Goal: Task Accomplishment & Management: Use online tool/utility

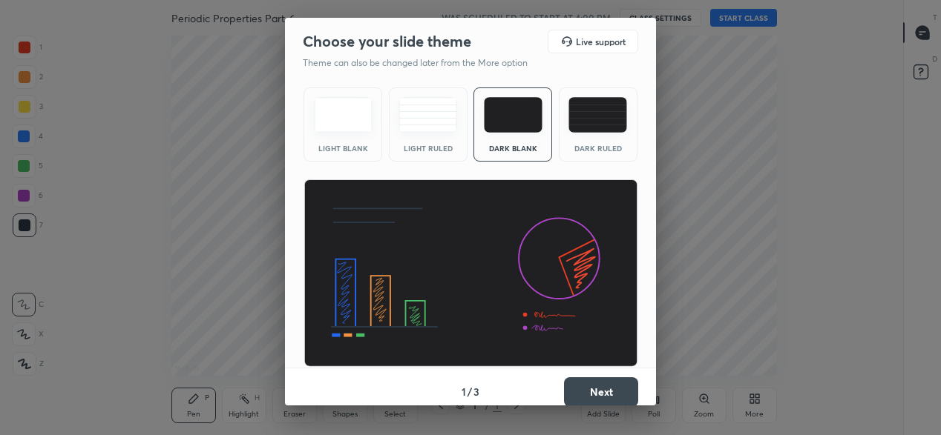
scroll to position [10, 0]
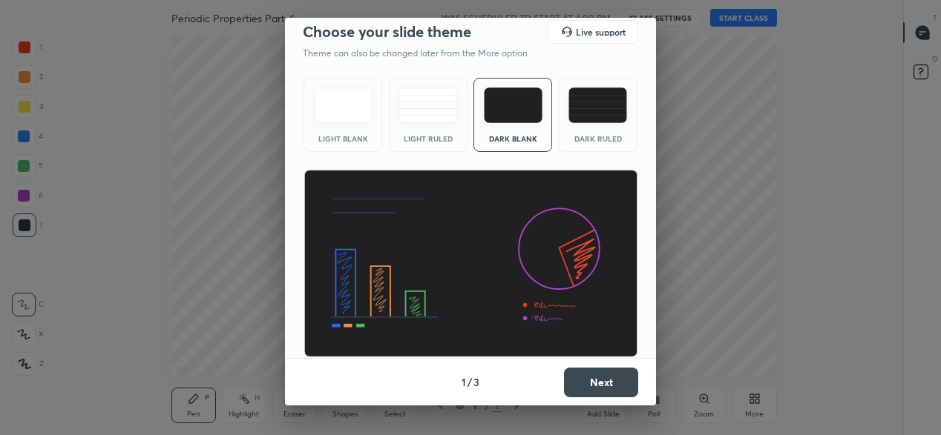
click at [585, 384] on button "Next" at bounding box center [601, 383] width 74 height 30
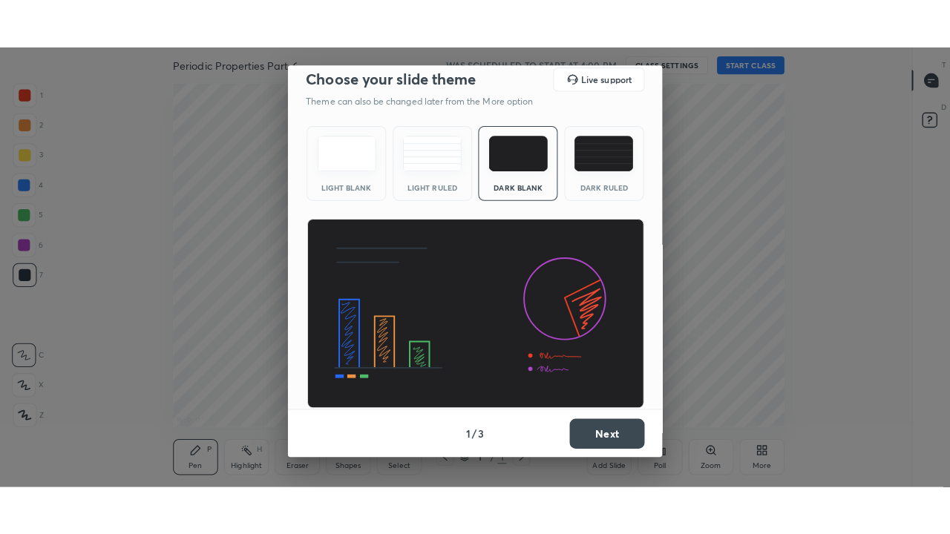
scroll to position [0, 0]
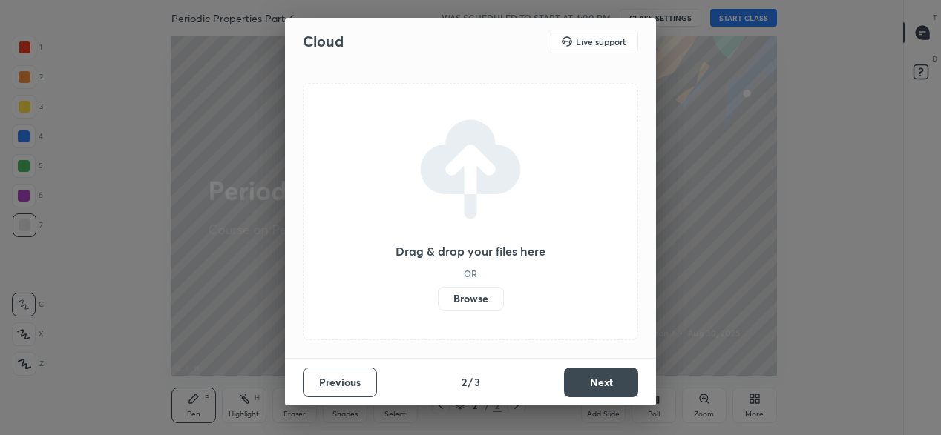
click at [596, 375] on button "Next" at bounding box center [601, 383] width 74 height 30
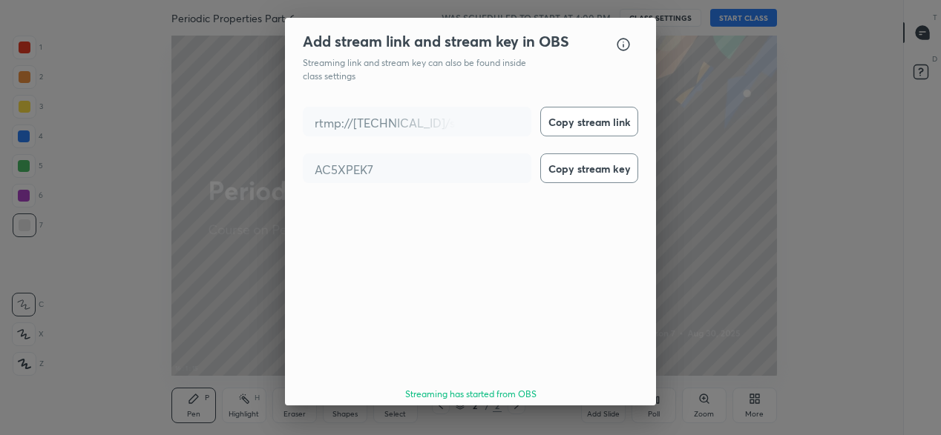
click at [600, 422] on button "Done" at bounding box center [601, 437] width 74 height 30
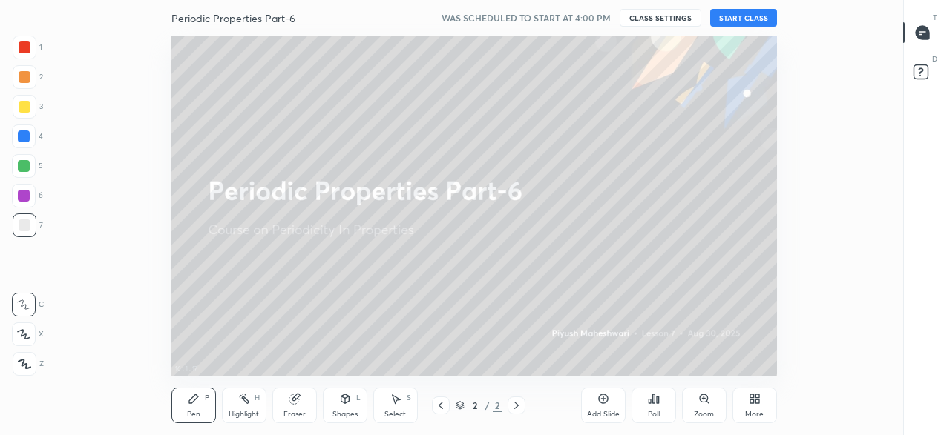
click at [757, 17] on button "START CLASS" at bounding box center [743, 18] width 67 height 18
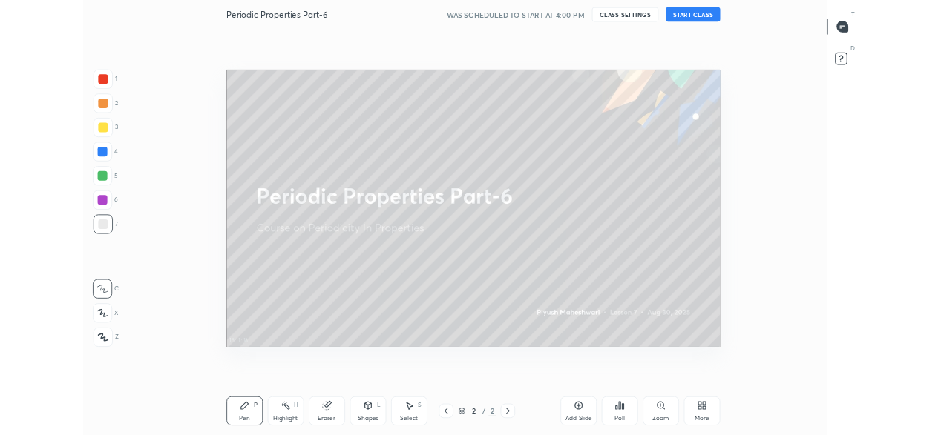
scroll to position [439, 861]
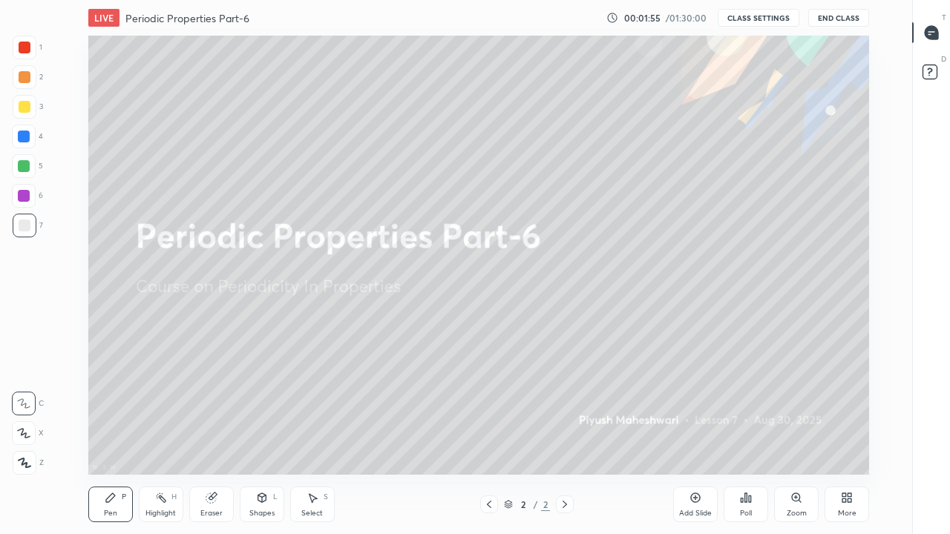
click at [845, 435] on div "More" at bounding box center [846, 505] width 45 height 36
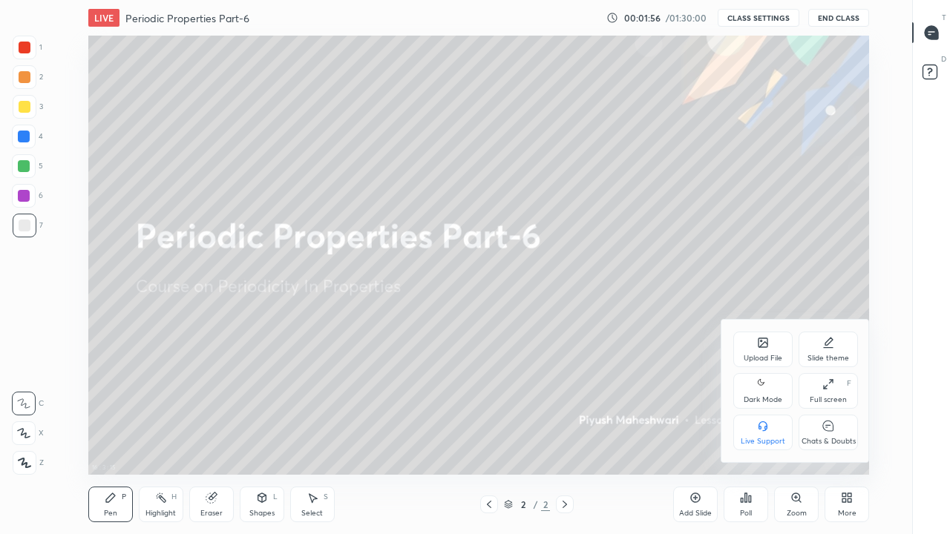
click at [765, 356] on div "Upload File" at bounding box center [762, 358] width 39 height 7
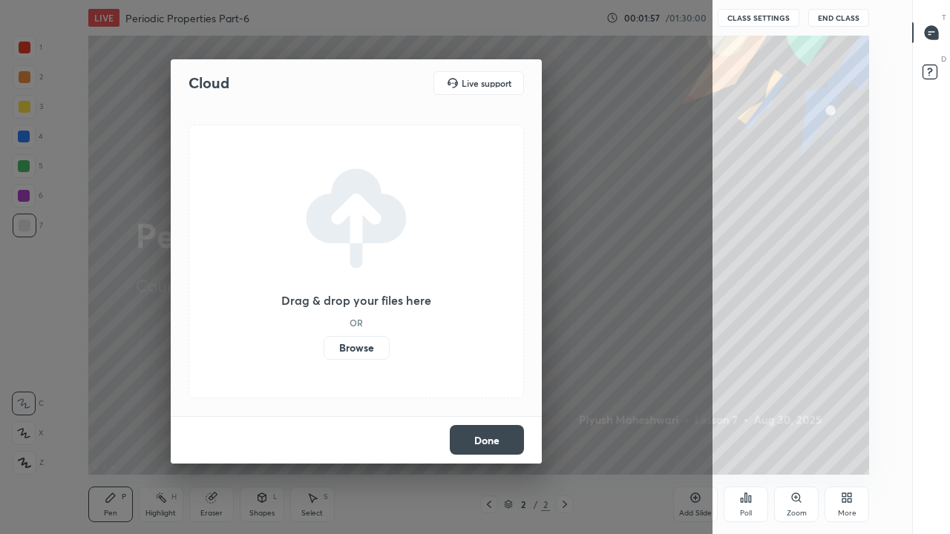
click at [362, 345] on label "Browse" at bounding box center [356, 348] width 66 height 24
click at [323, 345] on input "Browse" at bounding box center [323, 348] width 0 height 24
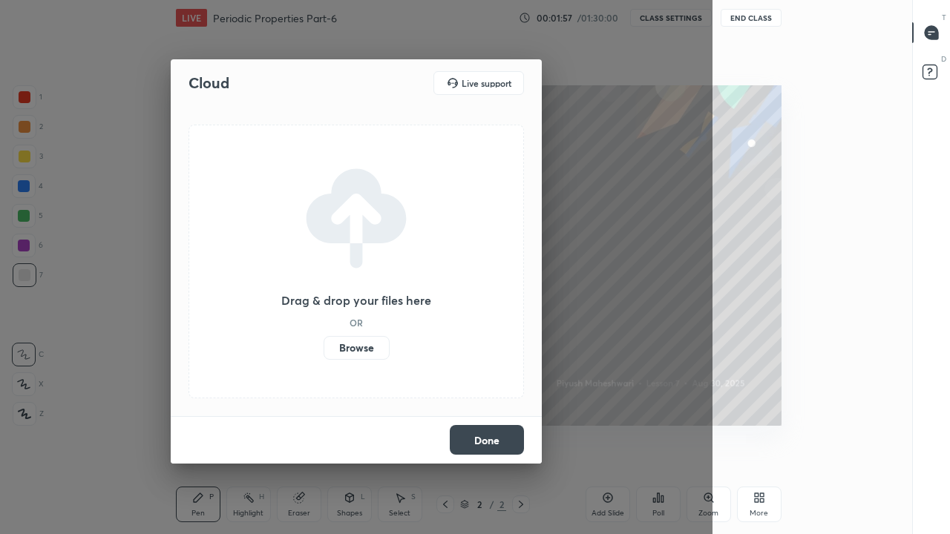
scroll to position [73847, 73334]
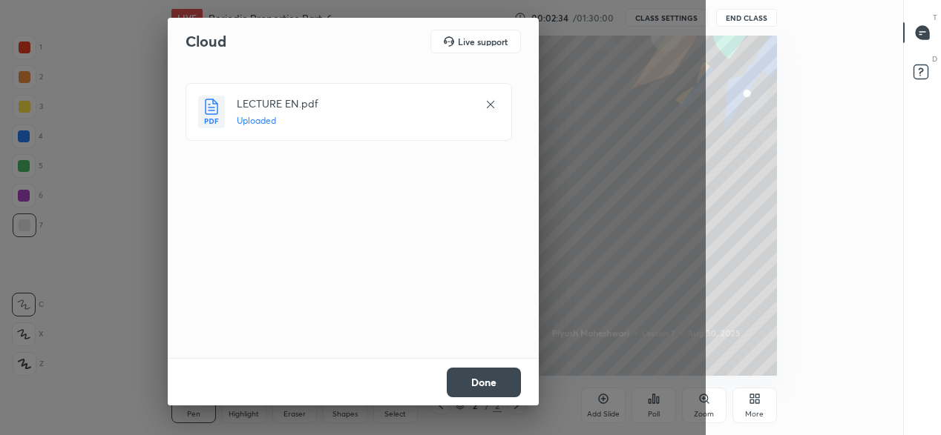
click at [488, 382] on button "Done" at bounding box center [484, 383] width 74 height 30
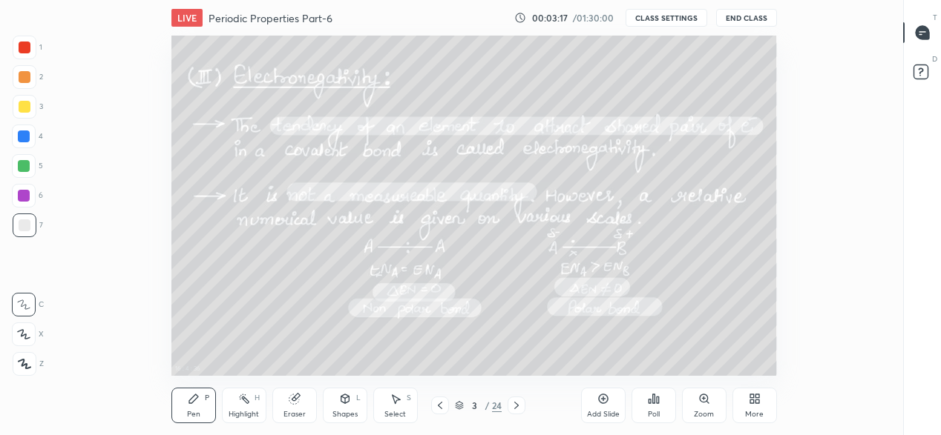
click at [756, 398] on icon at bounding box center [757, 397] width 4 height 4
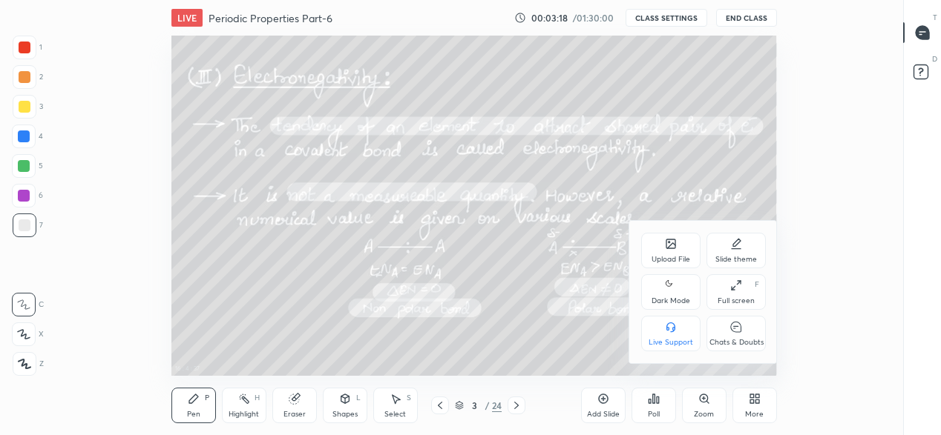
click at [730, 292] on div "Full screen F" at bounding box center [735, 292] width 59 height 36
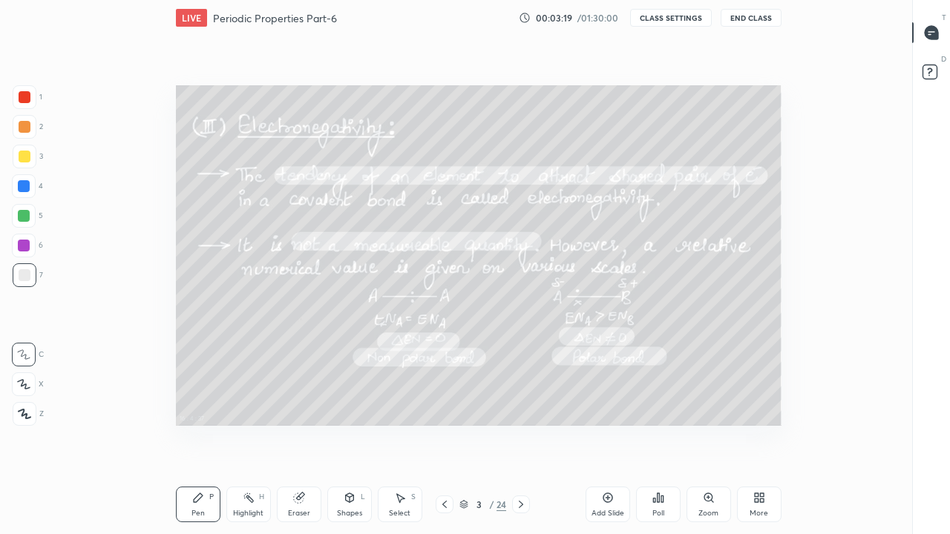
scroll to position [439, 861]
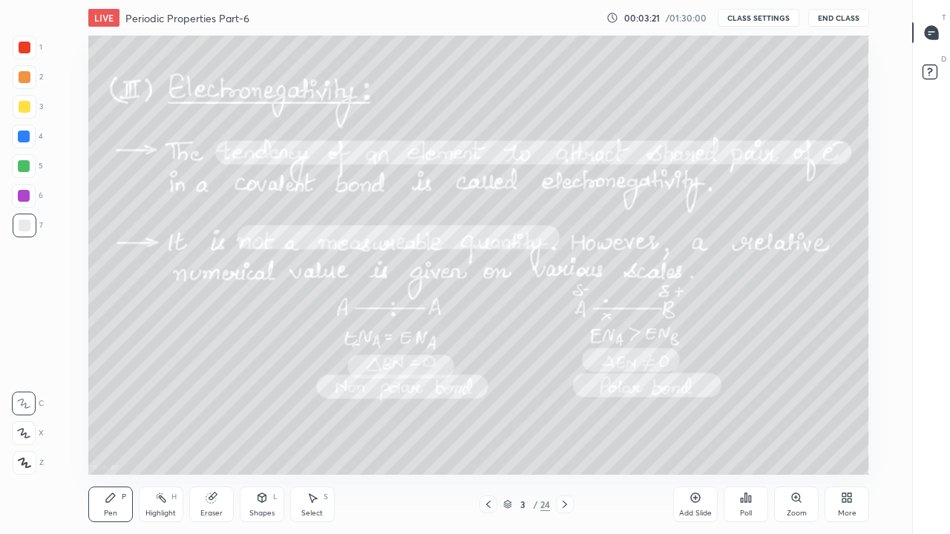
click at [503, 435] on icon at bounding box center [507, 504] width 9 height 9
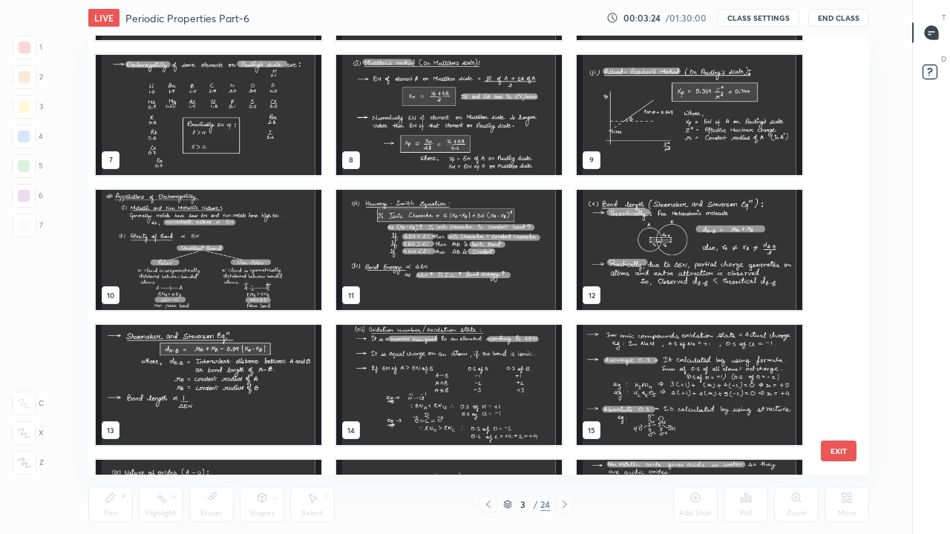
scroll to position [260, 0]
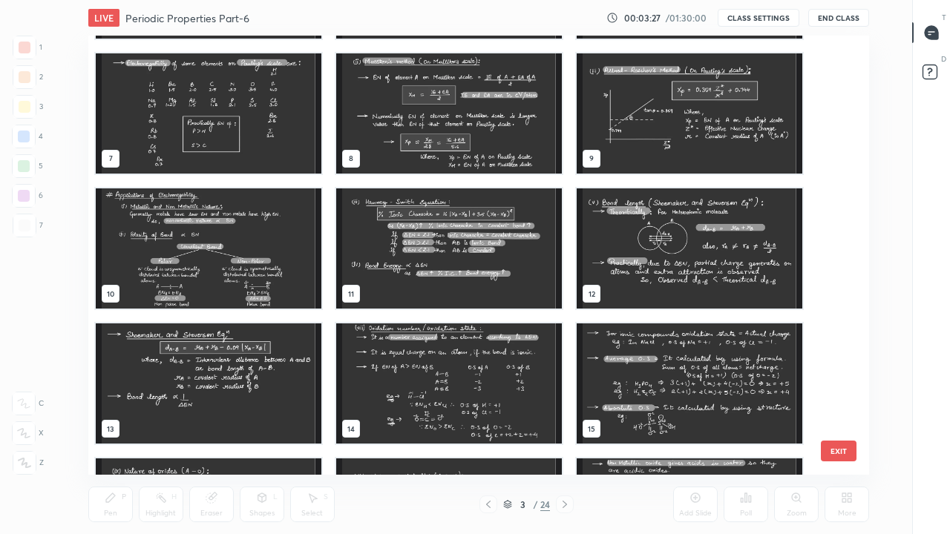
click at [254, 236] on img "grid" at bounding box center [209, 248] width 226 height 120
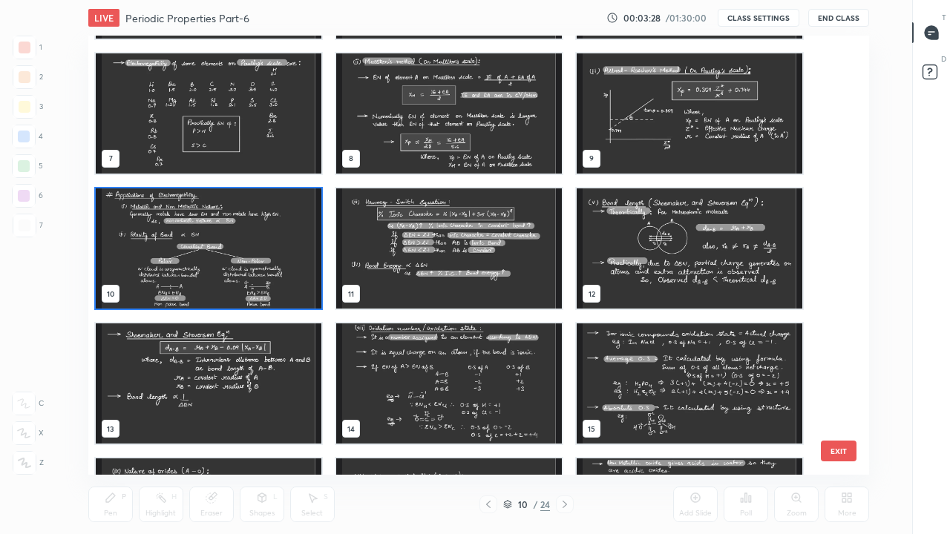
click at [272, 240] on img "grid" at bounding box center [209, 248] width 226 height 120
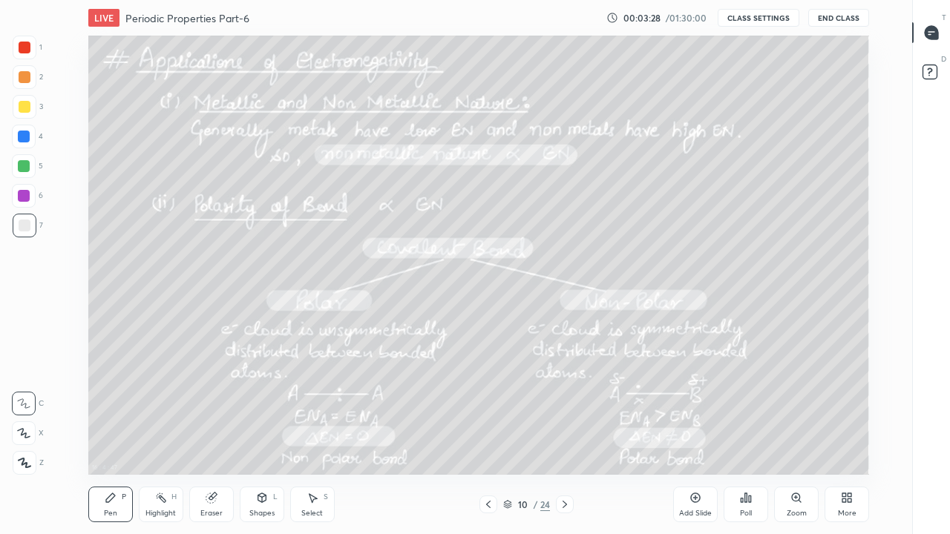
click at [275, 237] on img "grid" at bounding box center [209, 248] width 226 height 120
click at [23, 227] on div at bounding box center [25, 226] width 12 height 12
click at [211, 435] on icon at bounding box center [210, 498] width 10 height 10
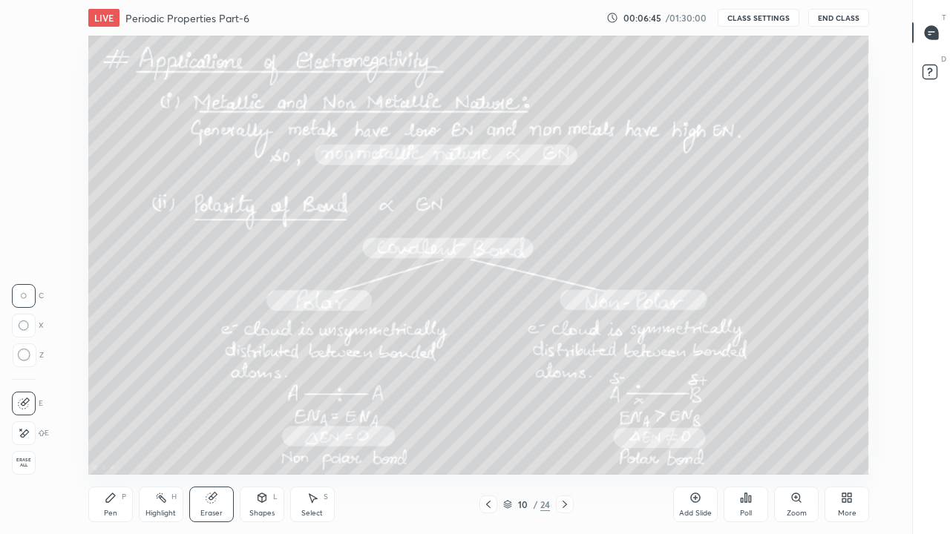
click at [116, 435] on div "Pen P" at bounding box center [110, 505] width 45 height 36
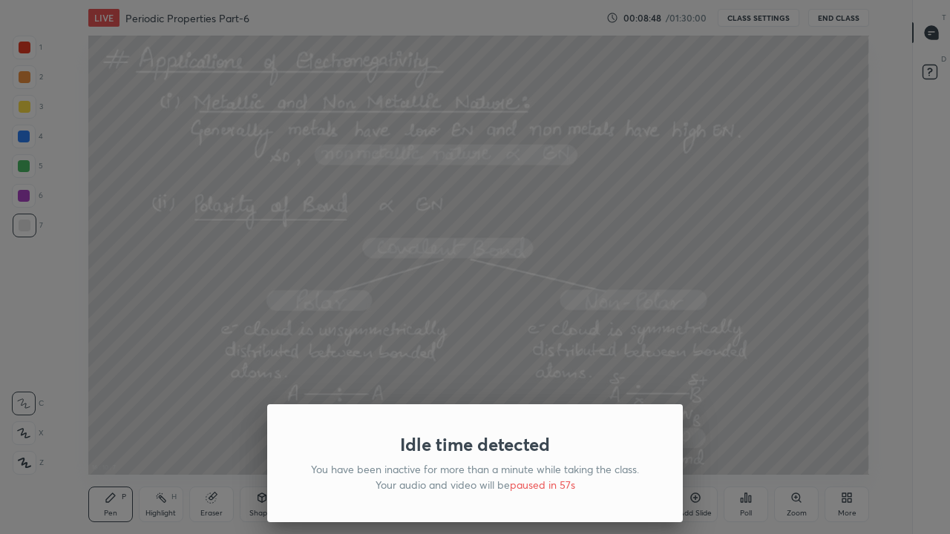
click at [483, 338] on div "Idle time detected You have been inactive for more than a minute while taking t…" at bounding box center [475, 267] width 950 height 534
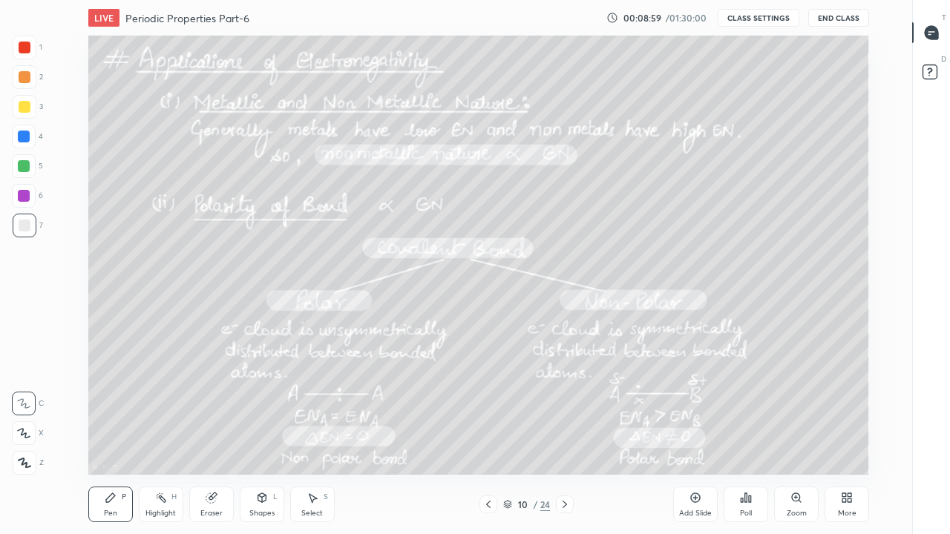
click at [565, 435] on icon at bounding box center [565, 505] width 12 height 12
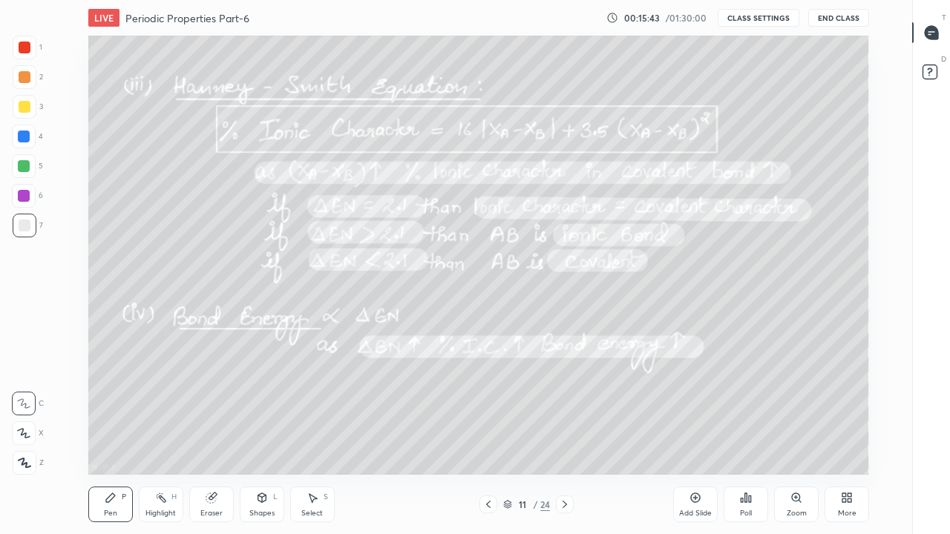
click at [565, 435] on icon at bounding box center [565, 505] width 12 height 12
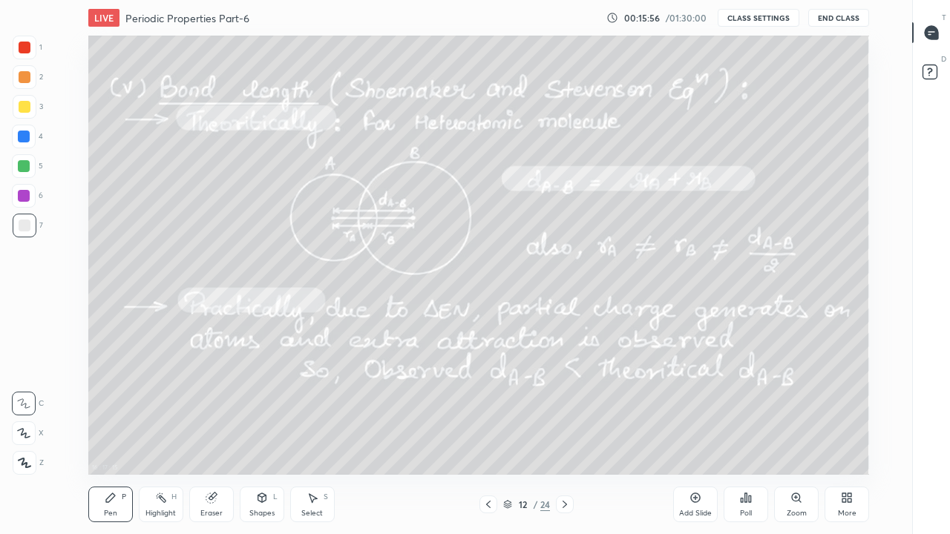
click at [490, 435] on icon at bounding box center [488, 505] width 12 height 12
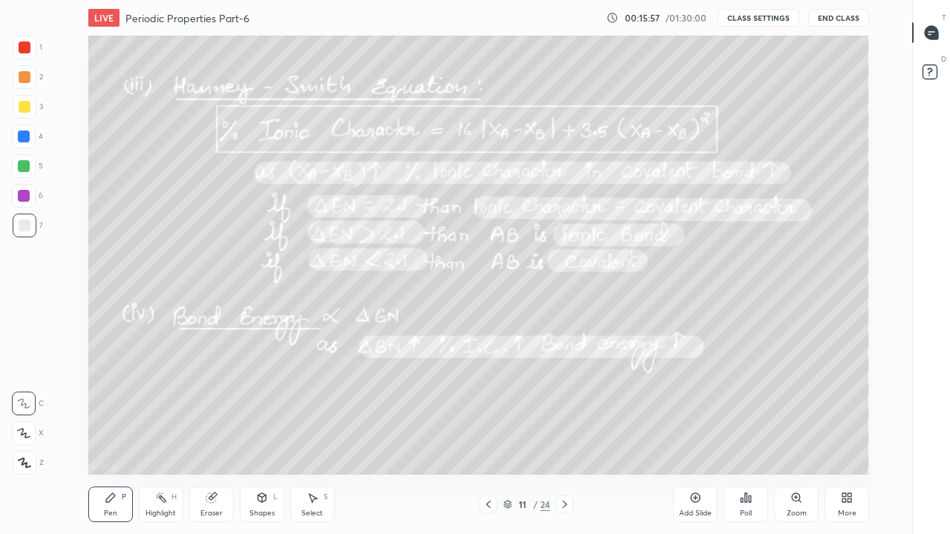
click at [691, 435] on icon at bounding box center [696, 498] width 10 height 10
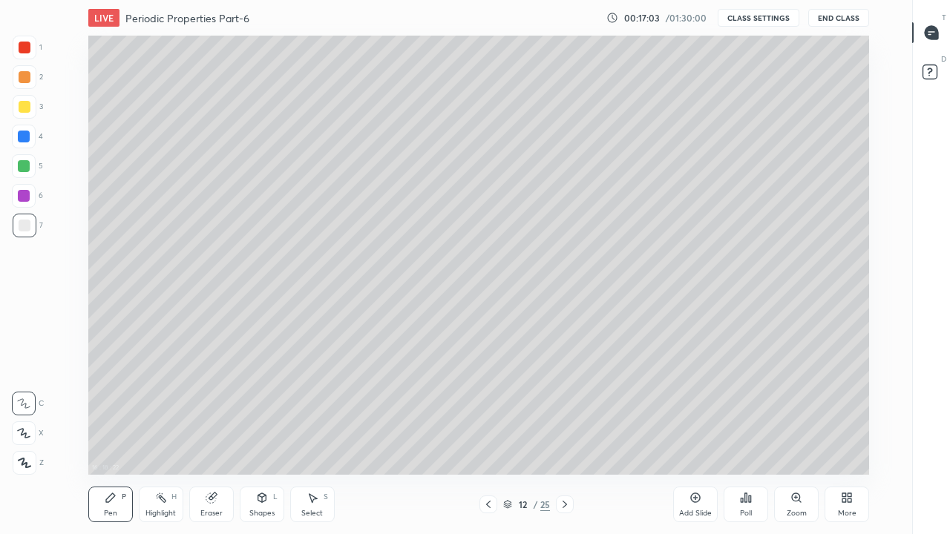
click at [565, 435] on icon at bounding box center [565, 505] width 12 height 12
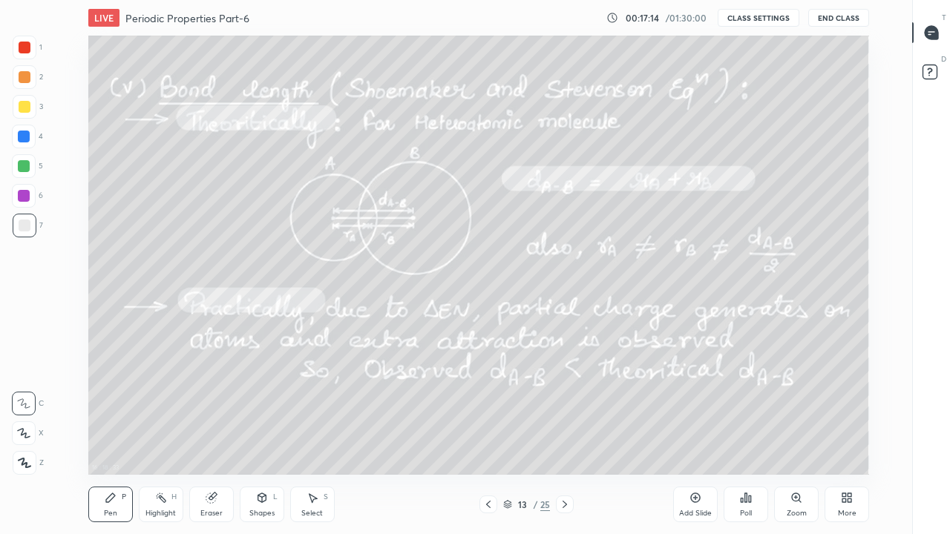
click at [565, 435] on icon at bounding box center [565, 505] width 12 height 12
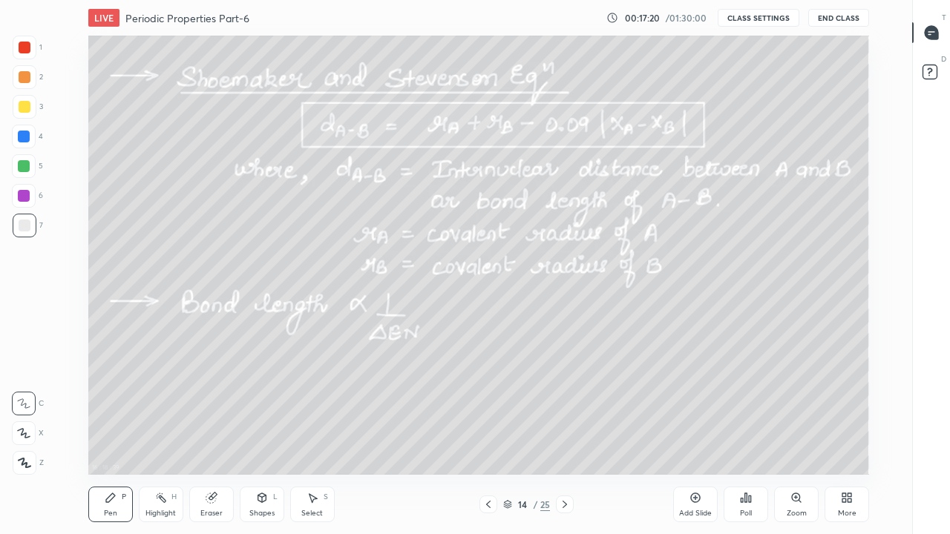
click at [490, 435] on icon at bounding box center [488, 505] width 12 height 12
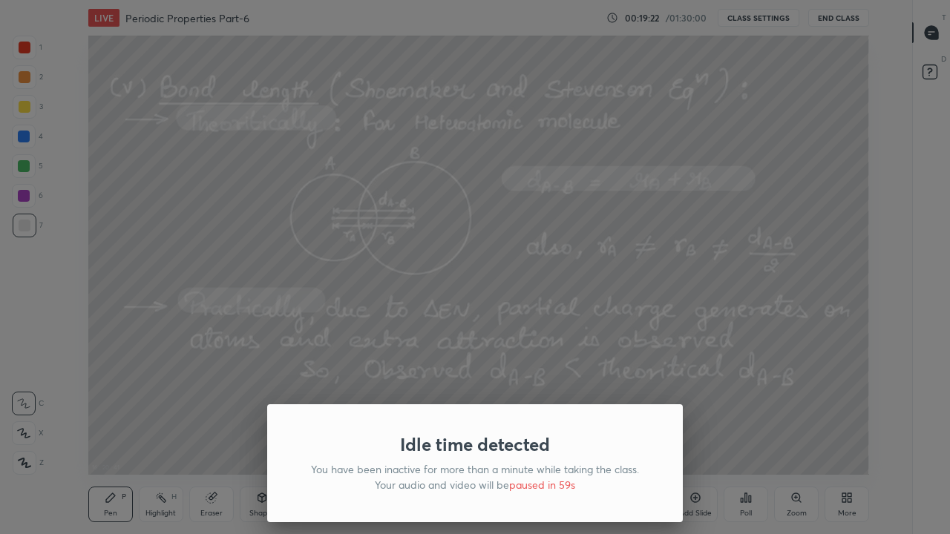
click at [771, 435] on div "Idle time detected You have been inactive for more than a minute while taking t…" at bounding box center [475, 267] width 950 height 534
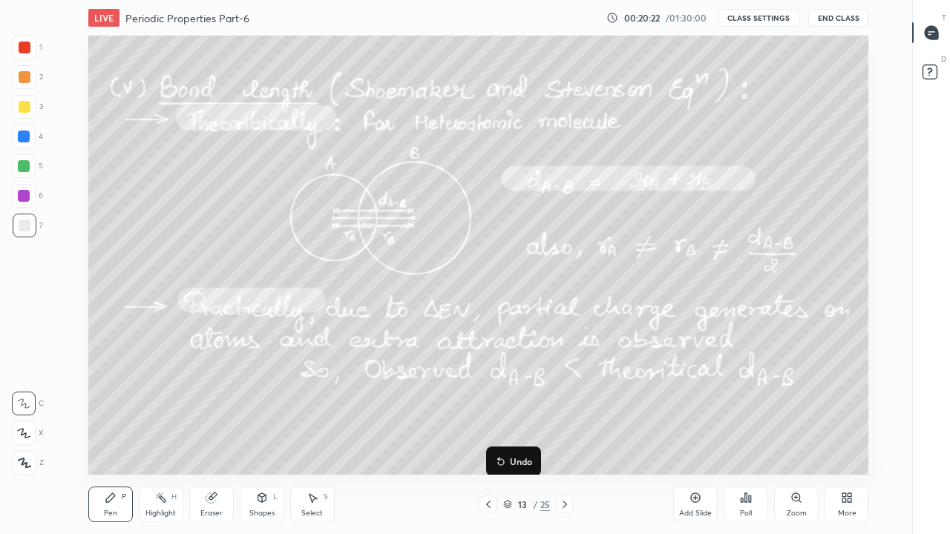
click at [563, 435] on icon at bounding box center [565, 505] width 12 height 12
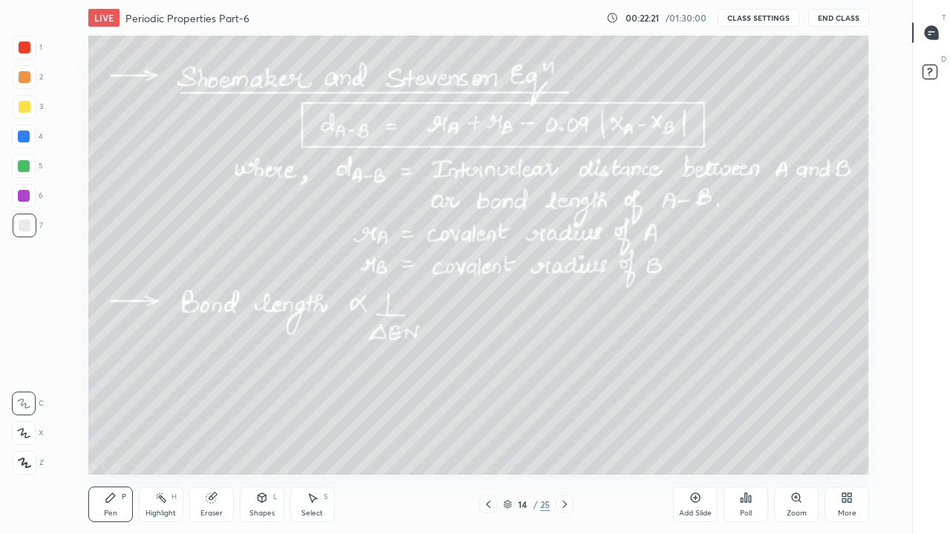
click at [565, 435] on icon at bounding box center [565, 505] width 12 height 12
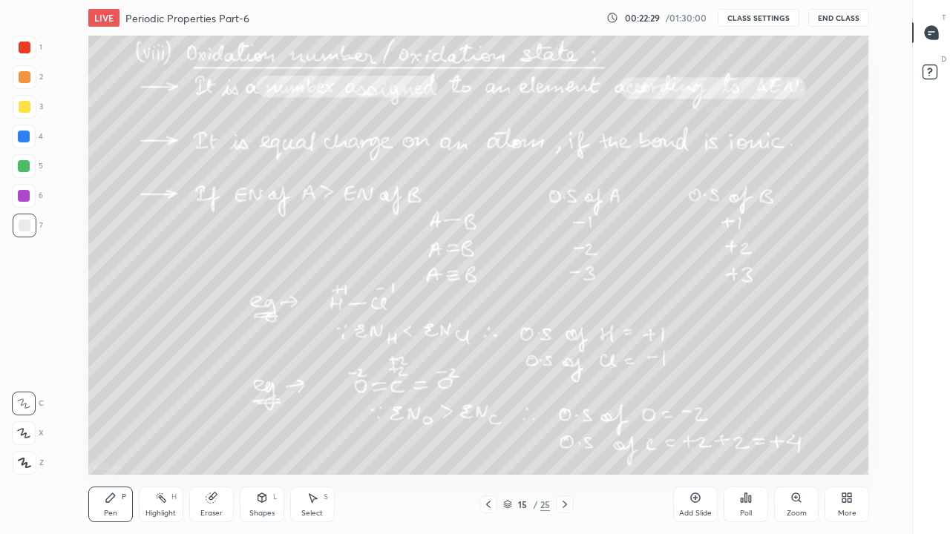
click at [488, 435] on icon at bounding box center [488, 505] width 12 height 12
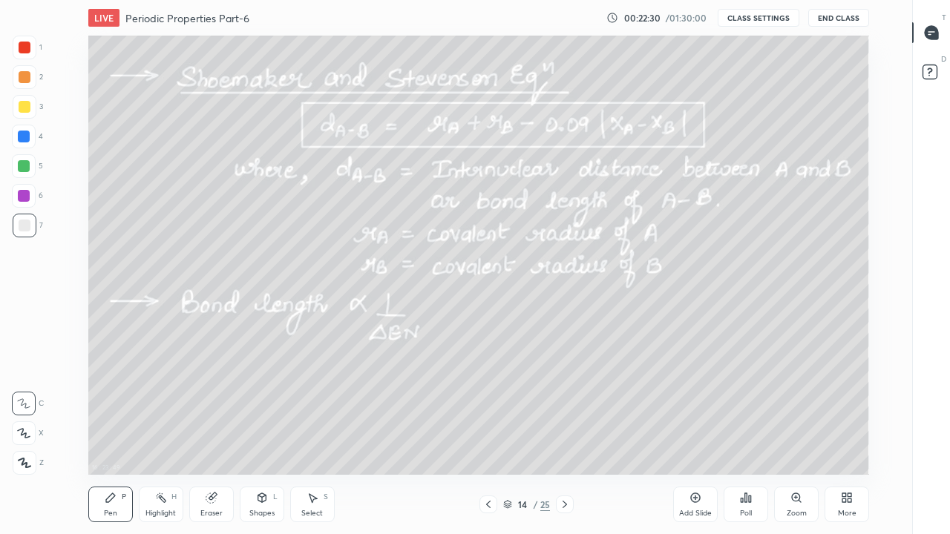
click at [684, 435] on div "Add Slide" at bounding box center [695, 505] width 45 height 36
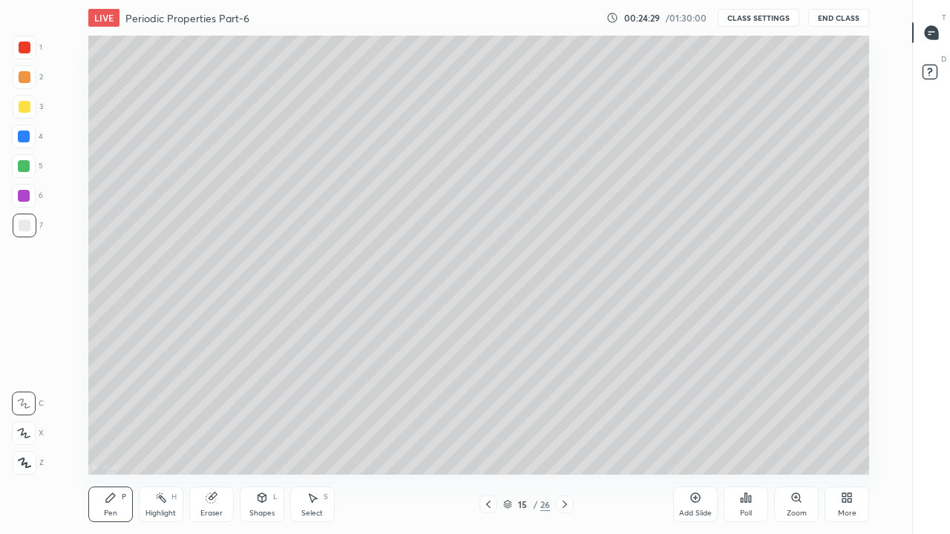
click at [565, 435] on icon at bounding box center [565, 505] width 12 height 12
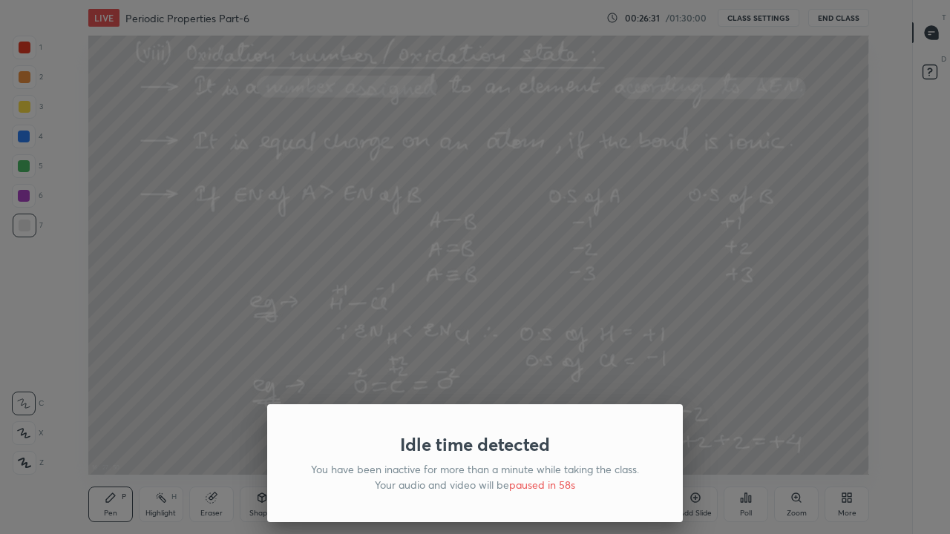
click at [639, 282] on div "Idle time detected You have been inactive for more than a minute while taking t…" at bounding box center [475, 267] width 950 height 534
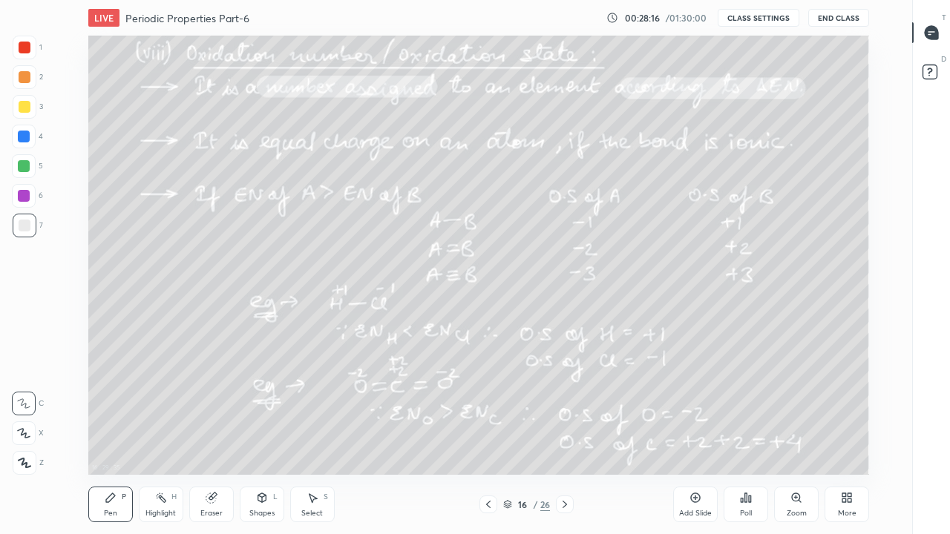
click at [567, 435] on icon at bounding box center [565, 505] width 12 height 12
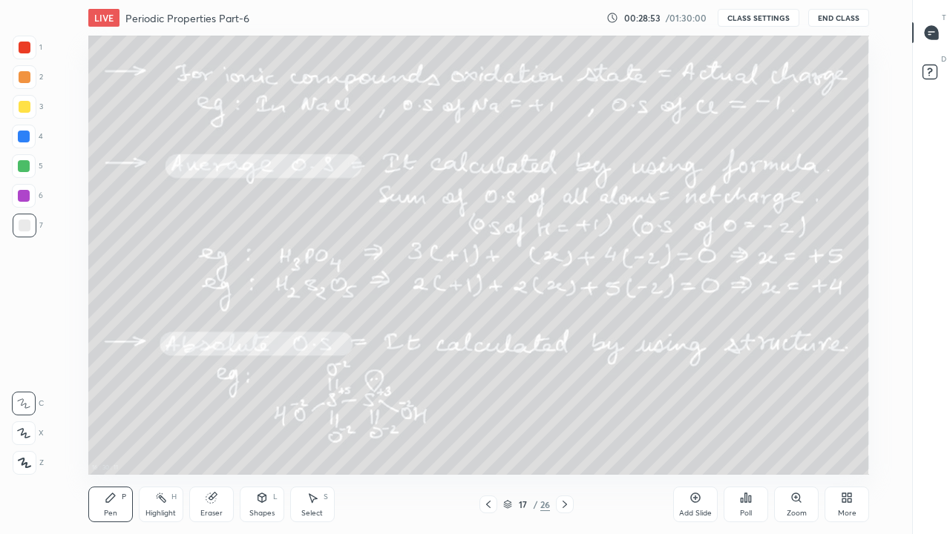
click at [488, 435] on icon at bounding box center [488, 505] width 12 height 12
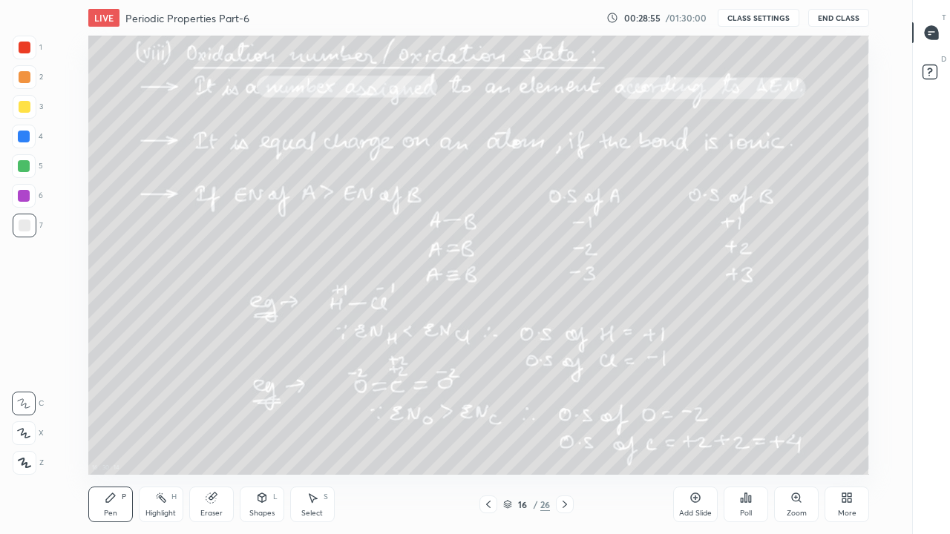
click at [696, 435] on icon at bounding box center [695, 498] width 12 height 12
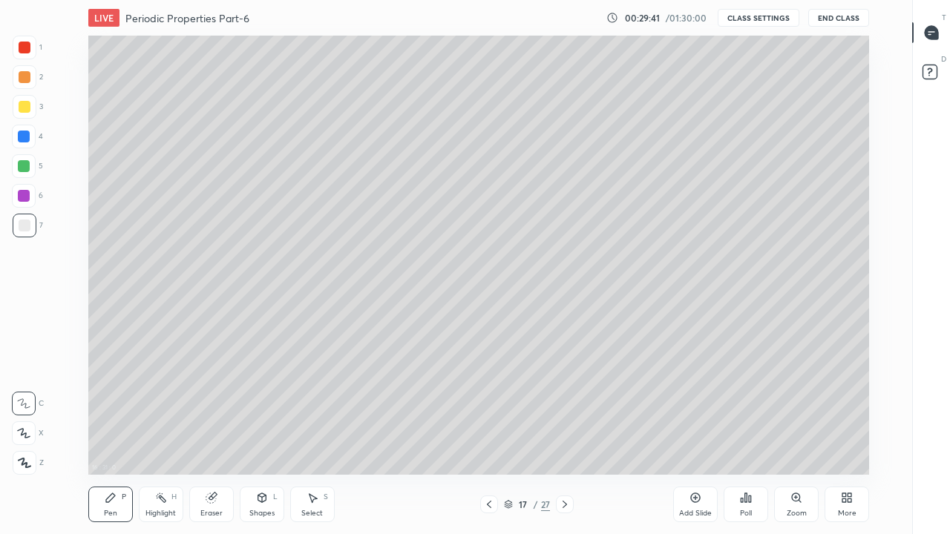
click at [214, 435] on div "Eraser" at bounding box center [211, 505] width 45 height 36
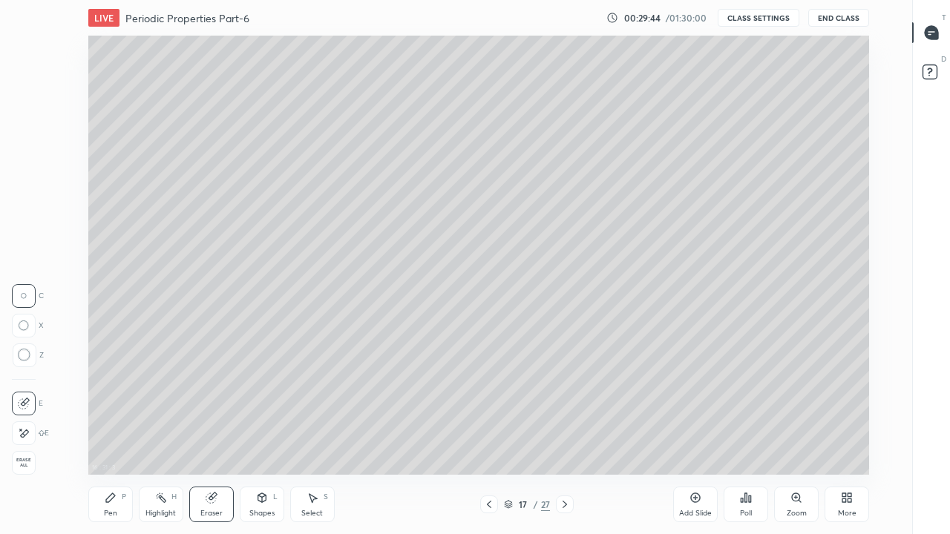
click at [114, 435] on div "Pen P" at bounding box center [110, 505] width 45 height 36
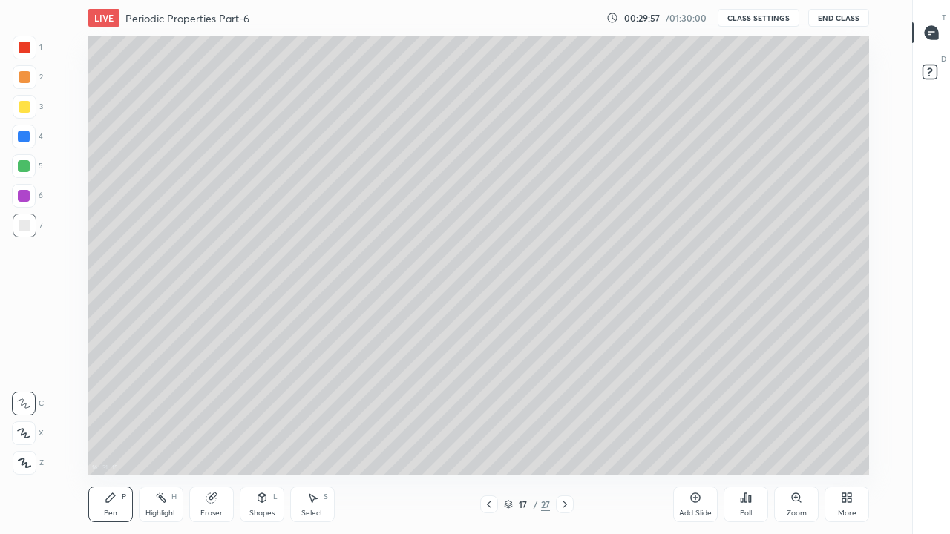
click at [28, 434] on icon at bounding box center [23, 433] width 13 height 10
click at [217, 435] on div "Eraser" at bounding box center [211, 505] width 45 height 36
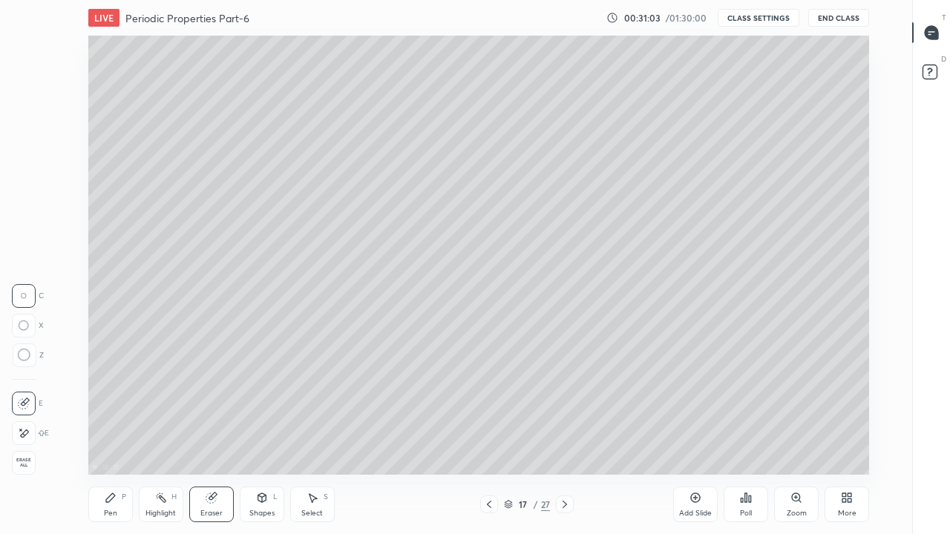
click at [115, 435] on div "Pen" at bounding box center [110, 513] width 13 height 7
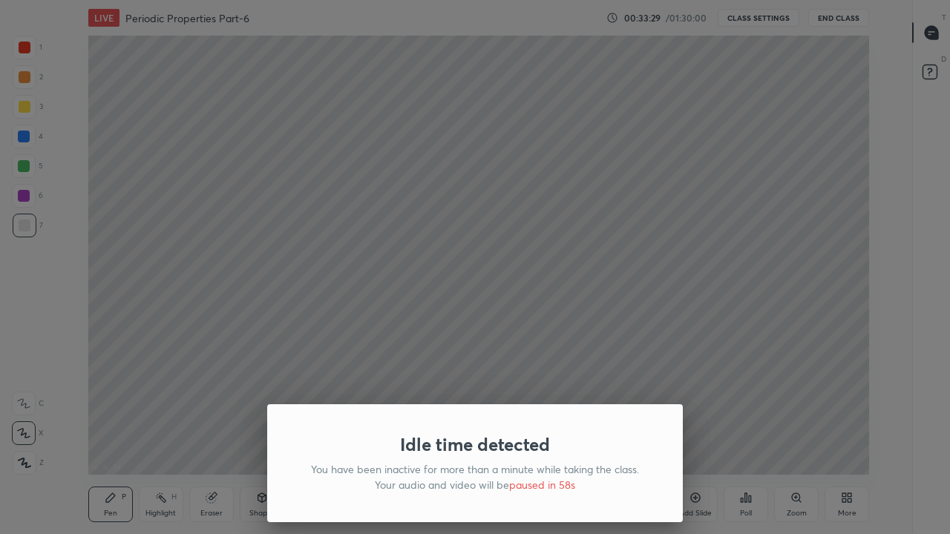
click at [546, 390] on div "Idle time detected You have been inactive for more than a minute while taking t…" at bounding box center [475, 267] width 950 height 534
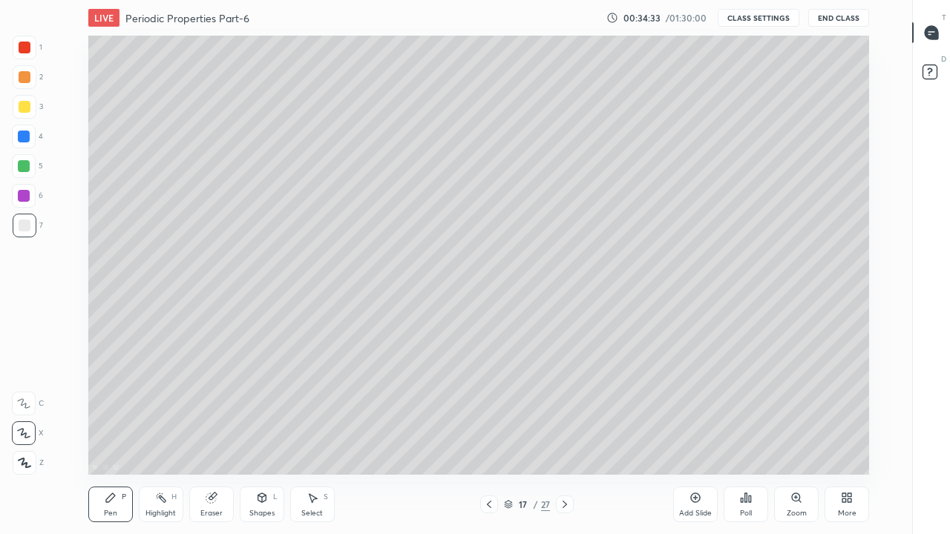
click at [691, 435] on icon at bounding box center [696, 498] width 10 height 10
click at [697, 435] on icon at bounding box center [695, 498] width 12 height 12
click at [701, 435] on div "Add Slide" at bounding box center [695, 505] width 45 height 36
click at [698, 435] on icon at bounding box center [695, 498] width 12 height 12
click at [694, 435] on icon at bounding box center [695, 498] width 12 height 12
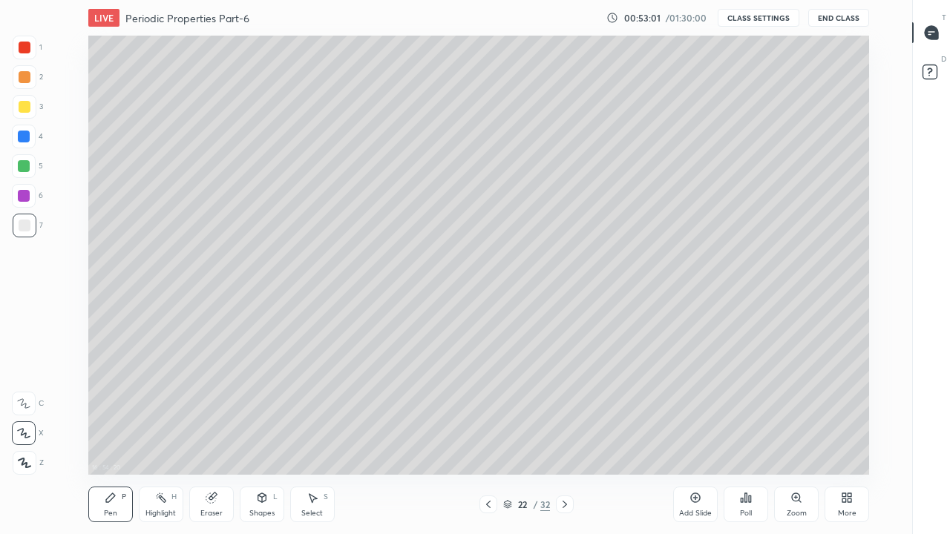
click at [487, 435] on icon at bounding box center [488, 505] width 12 height 12
click at [565, 435] on icon at bounding box center [565, 505] width 12 height 12
click at [214, 435] on icon at bounding box center [211, 498] width 12 height 12
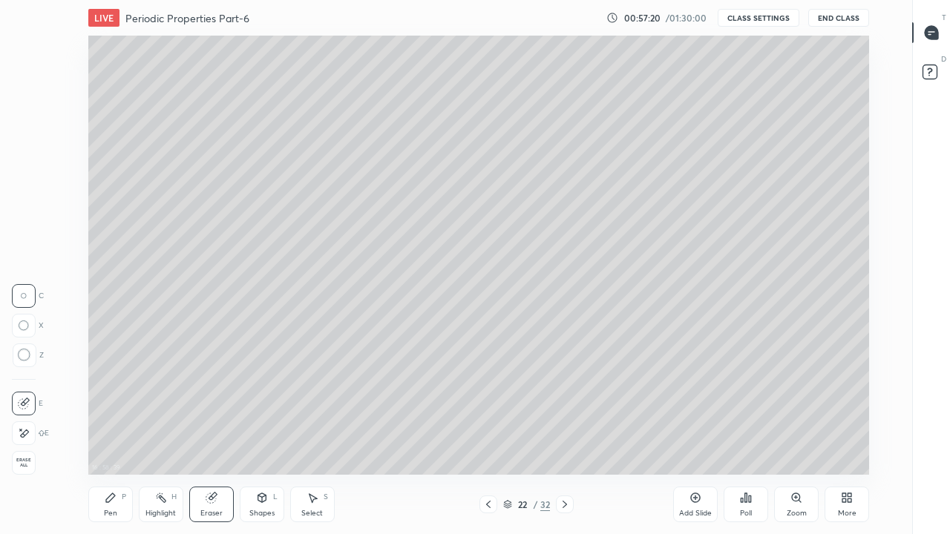
click at [24, 435] on icon at bounding box center [24, 433] width 12 height 13
click at [108, 435] on div "Pen" at bounding box center [110, 513] width 13 height 7
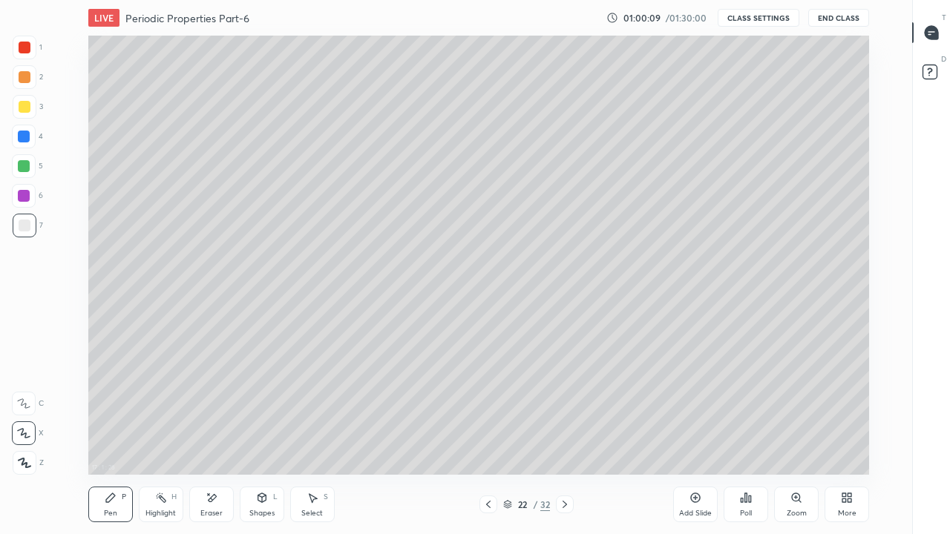
click at [507, 435] on icon at bounding box center [507, 504] width 9 height 9
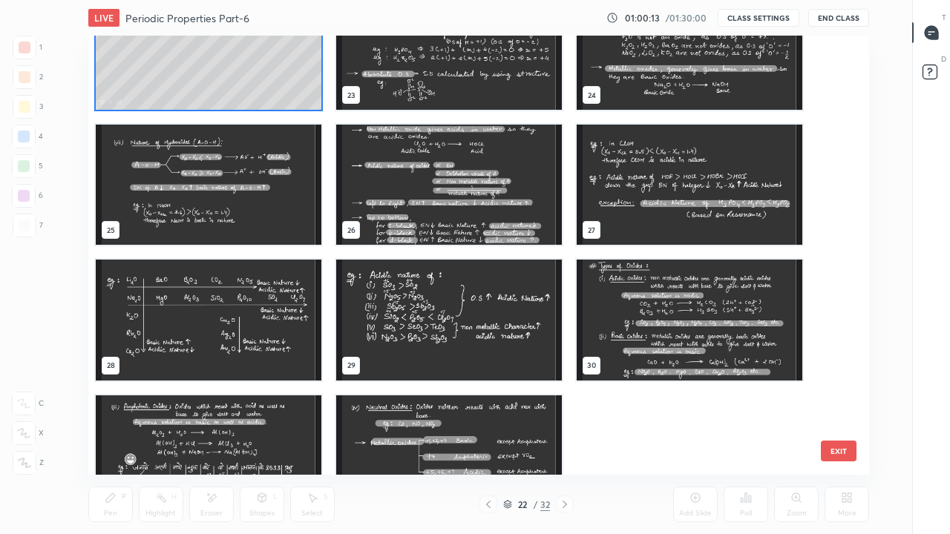
scroll to position [1004, 0]
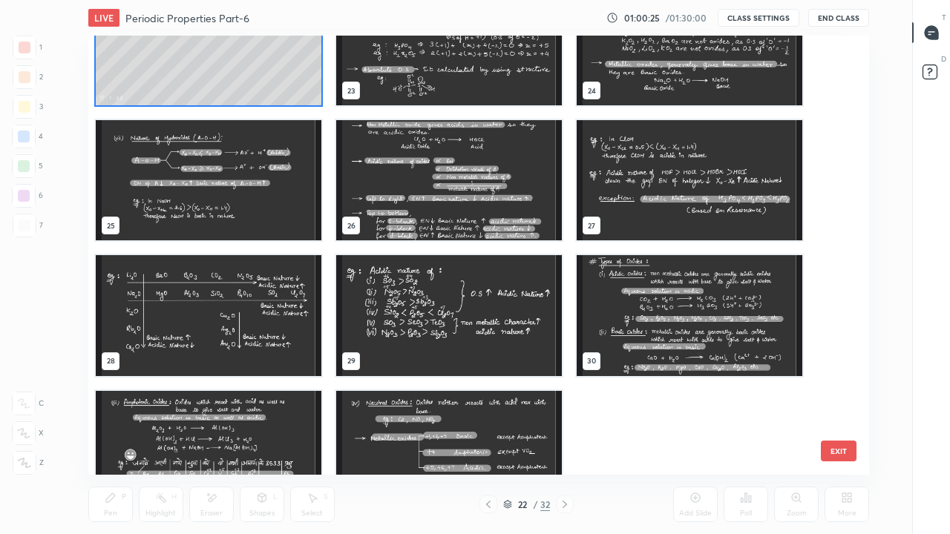
click at [423, 217] on img "grid" at bounding box center [449, 180] width 226 height 120
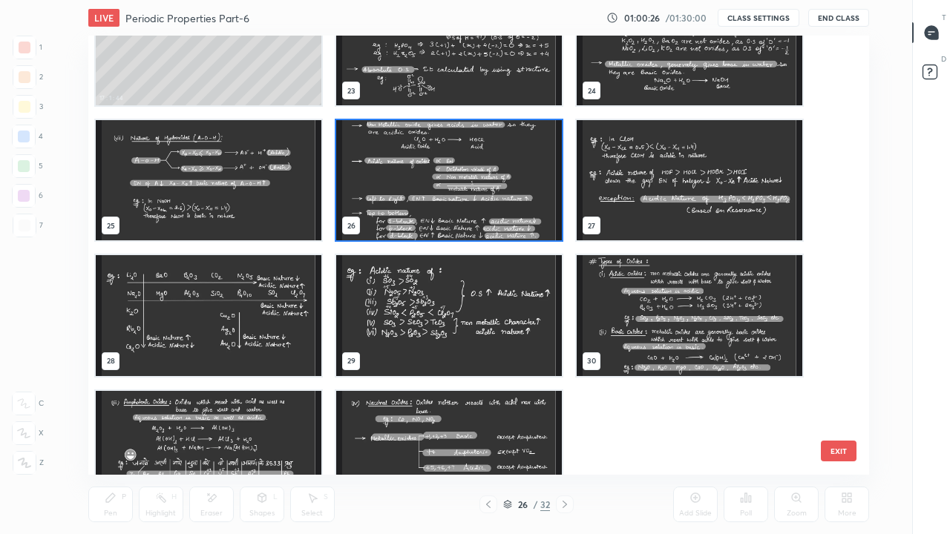
click at [403, 176] on img "grid" at bounding box center [449, 180] width 226 height 120
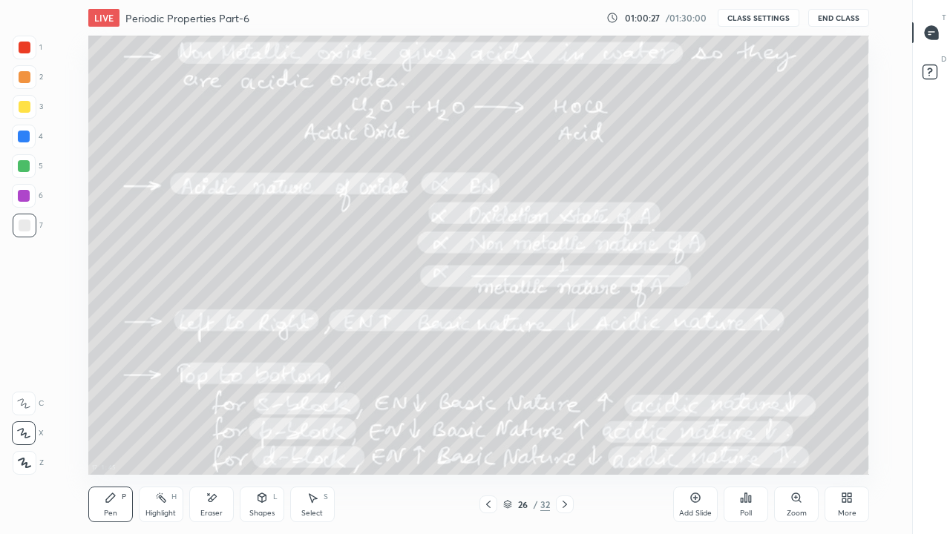
click at [403, 176] on img "grid" at bounding box center [449, 180] width 226 height 120
click at [565, 435] on icon at bounding box center [565, 505] width 12 height 12
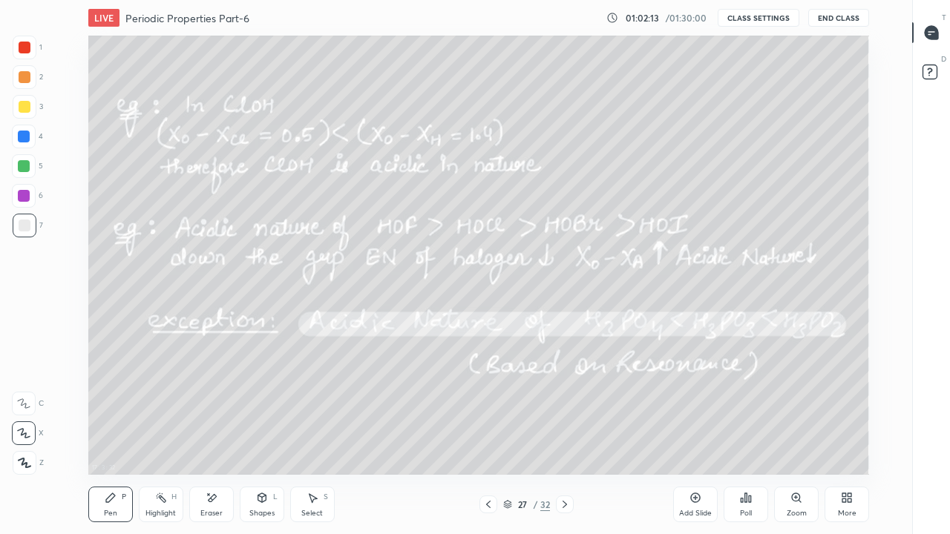
click at [565, 435] on icon at bounding box center [565, 505] width 12 height 12
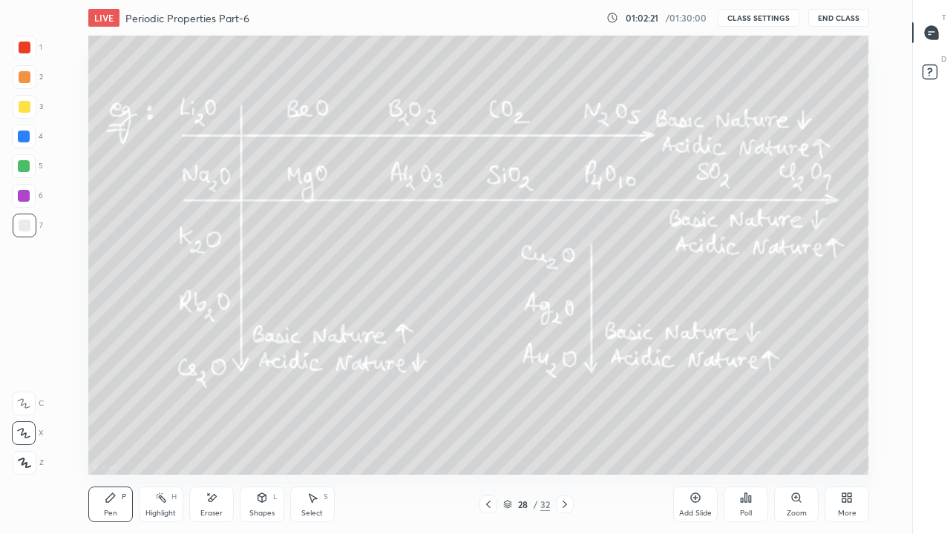
click at [488, 435] on icon at bounding box center [488, 505] width 12 height 12
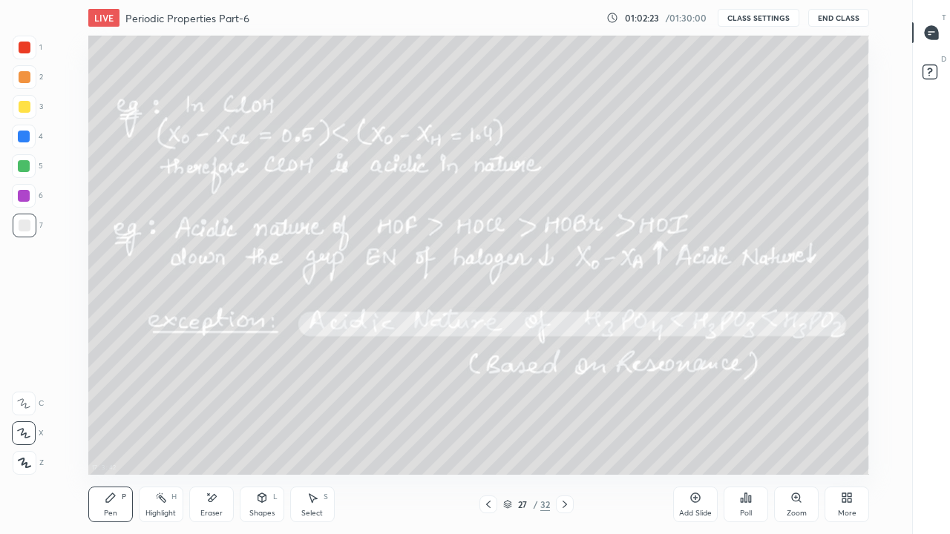
click at [489, 435] on icon at bounding box center [488, 505] width 12 height 12
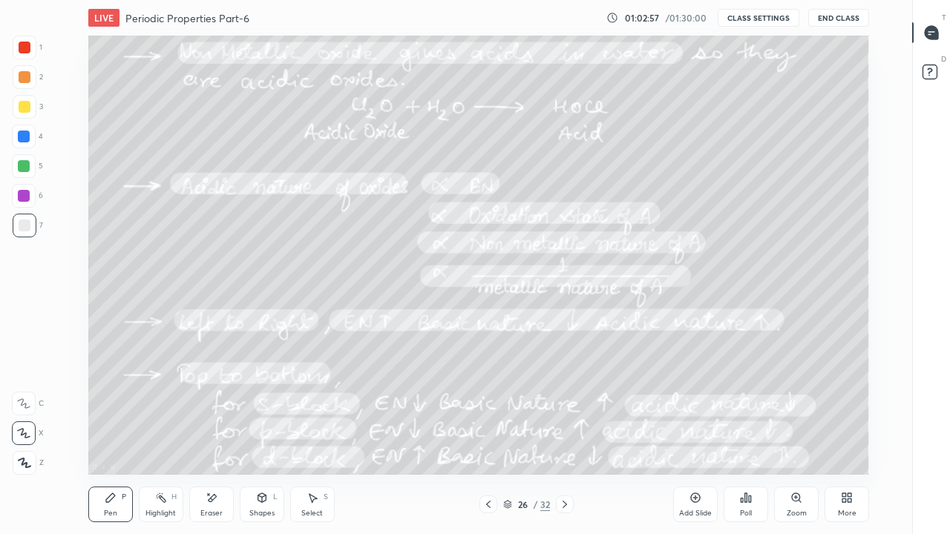
click at [565, 435] on icon at bounding box center [564, 504] width 4 height 7
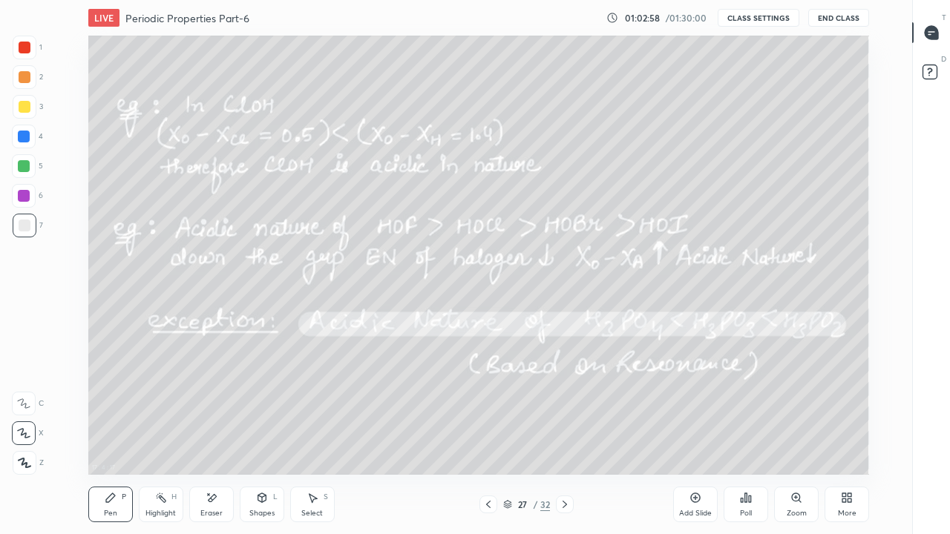
click at [564, 435] on icon at bounding box center [565, 505] width 12 height 12
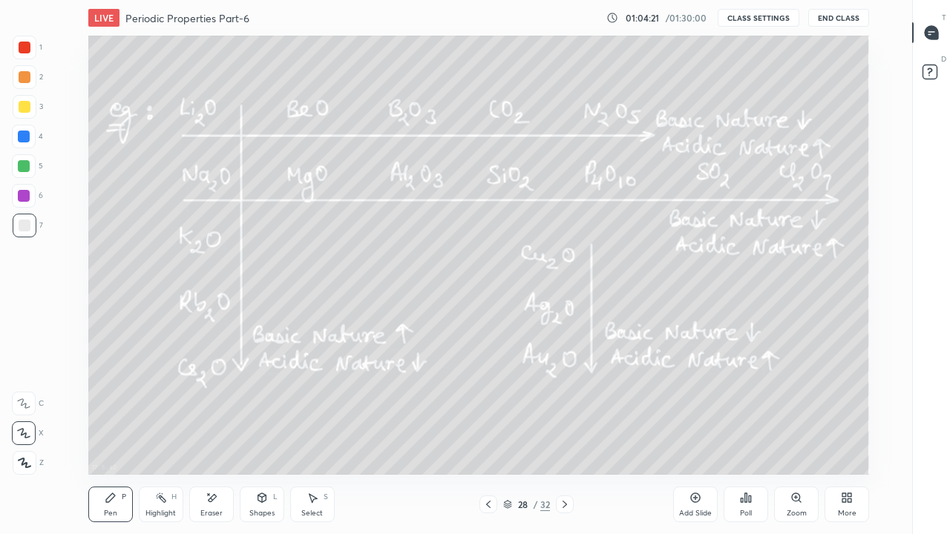
click at [566, 435] on icon at bounding box center [564, 504] width 4 height 7
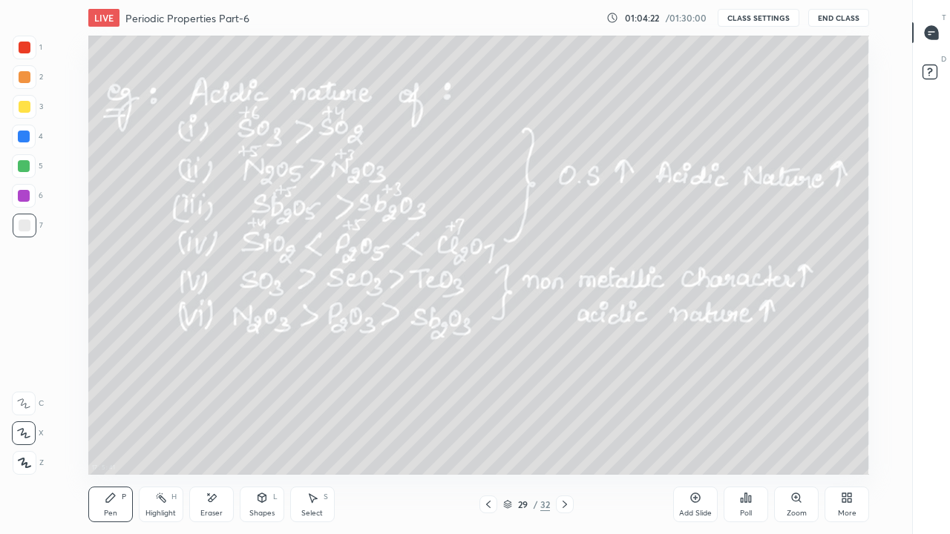
click at [565, 435] on icon at bounding box center [565, 505] width 12 height 12
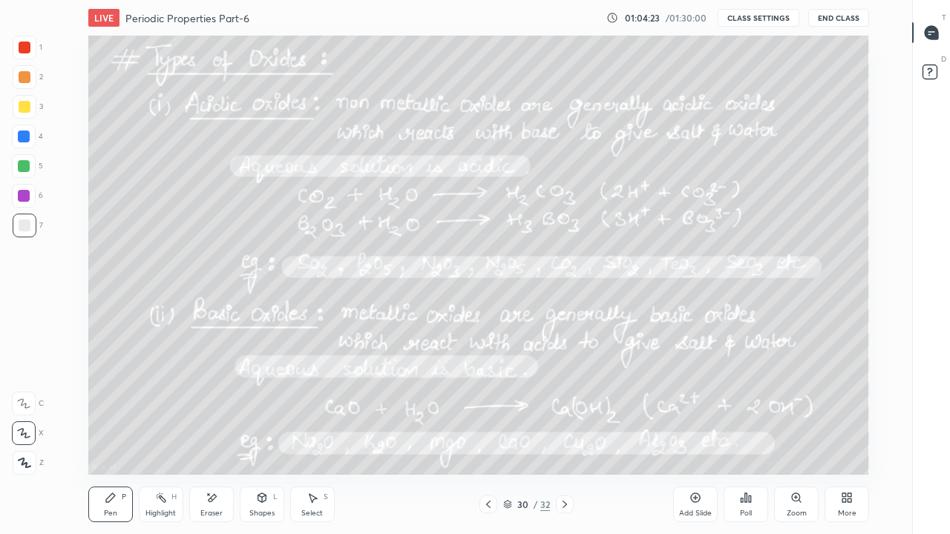
click at [488, 435] on icon at bounding box center [488, 505] width 12 height 12
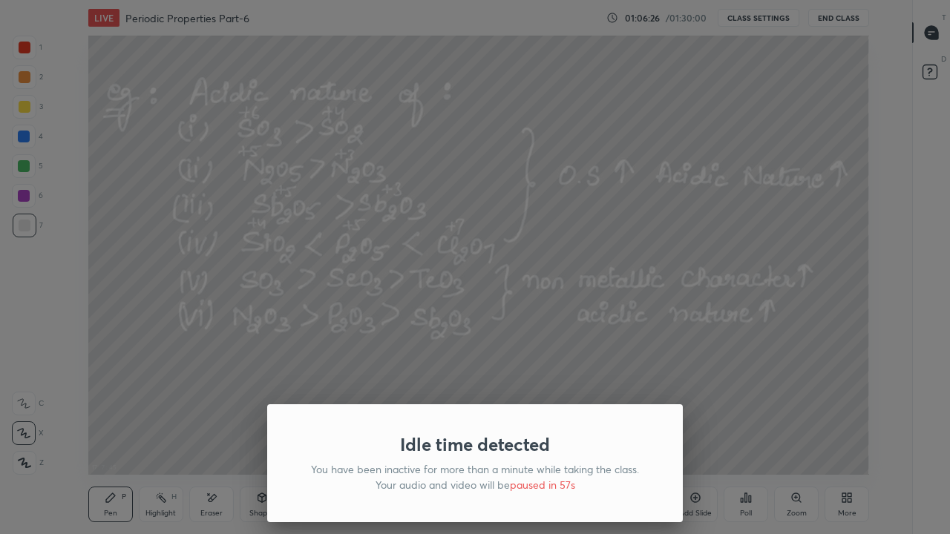
click at [553, 379] on div "Idle time detected You have been inactive for more than a minute while taking t…" at bounding box center [475, 267] width 950 height 534
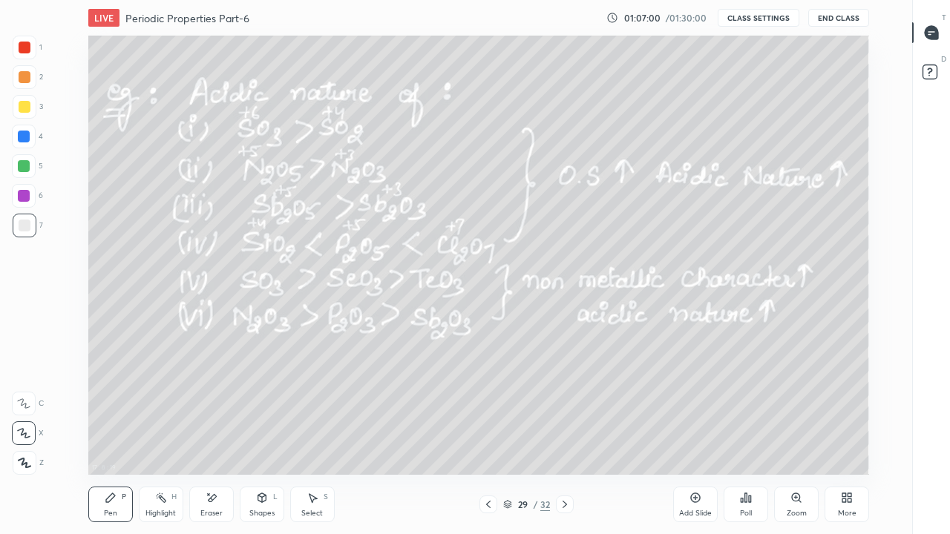
click at [565, 435] on icon at bounding box center [565, 505] width 12 height 12
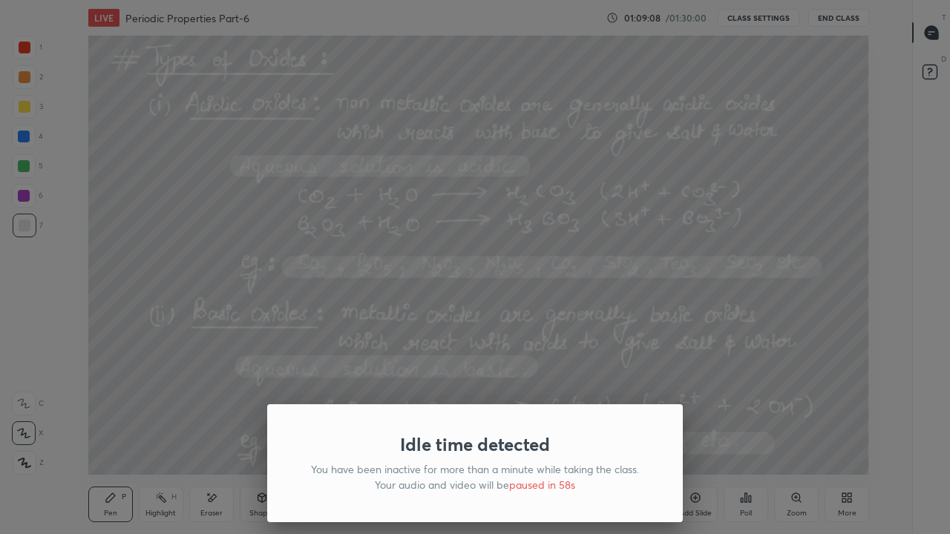
click at [548, 384] on div "Idle time detected You have been inactive for more than a minute while taking t…" at bounding box center [475, 267] width 950 height 534
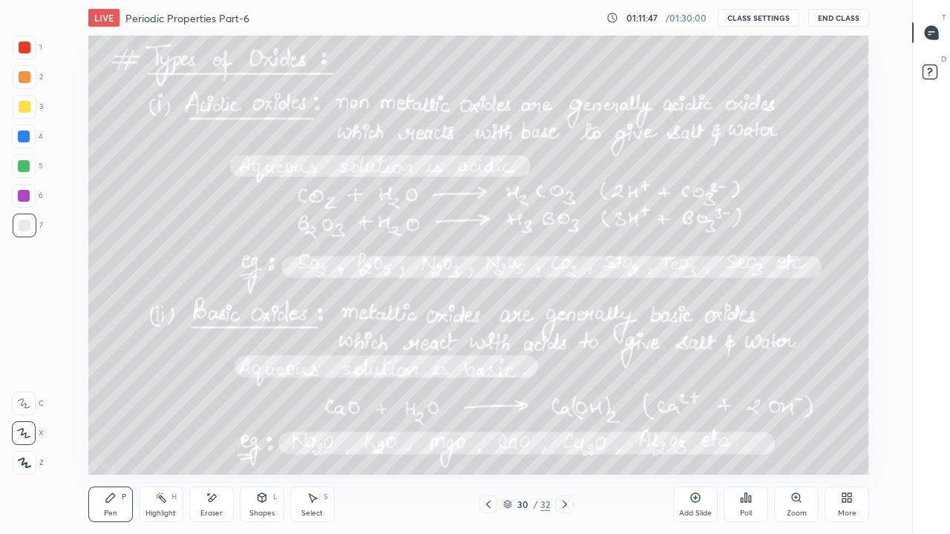
click at [573, 435] on div at bounding box center [565, 505] width 18 height 18
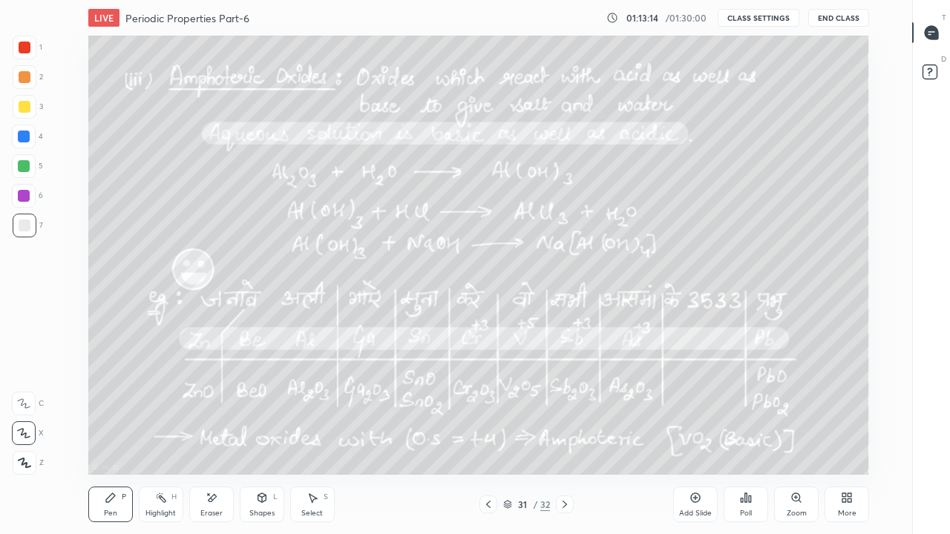
click at [495, 435] on div at bounding box center [488, 505] width 18 height 18
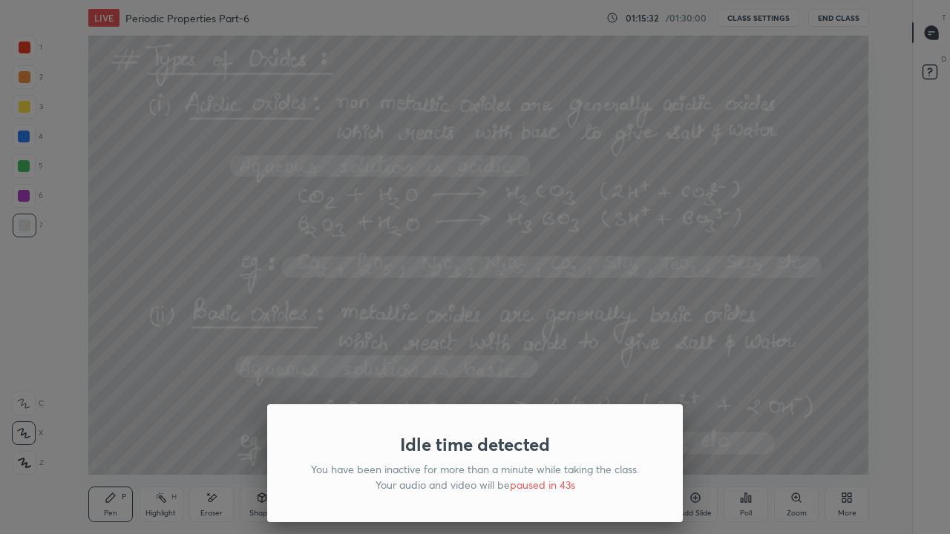
click at [615, 383] on div "Idle time detected You have been inactive for more than a minute while taking t…" at bounding box center [475, 267] width 950 height 534
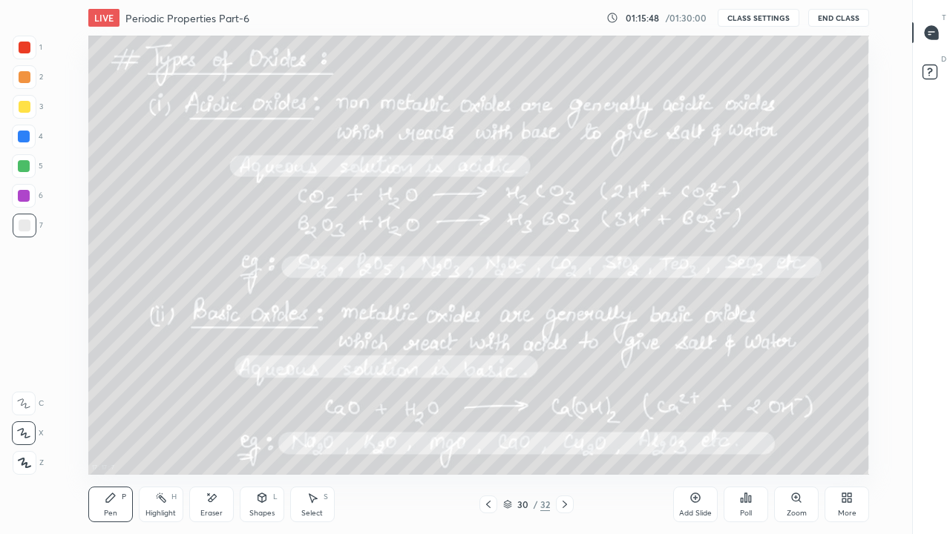
click at [567, 435] on div at bounding box center [565, 505] width 18 height 18
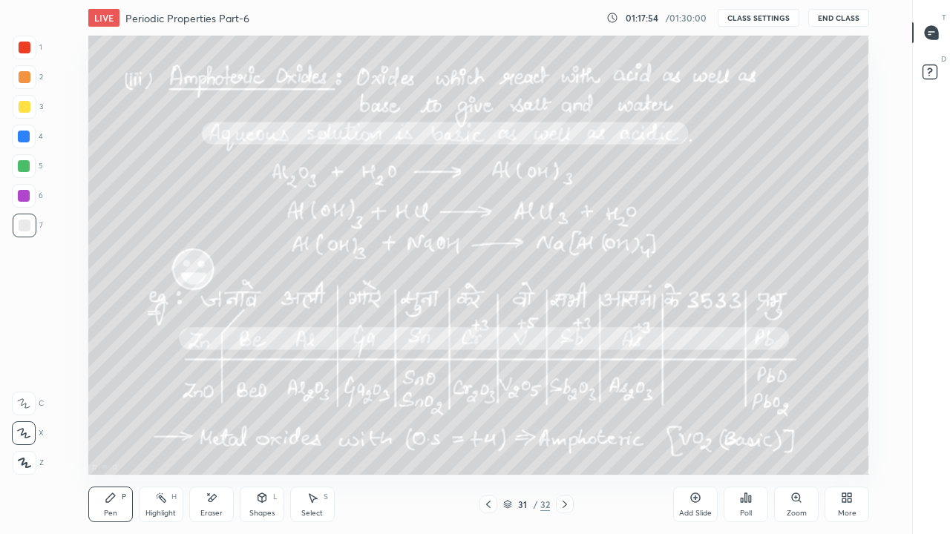
click at [565, 435] on icon at bounding box center [565, 505] width 12 height 12
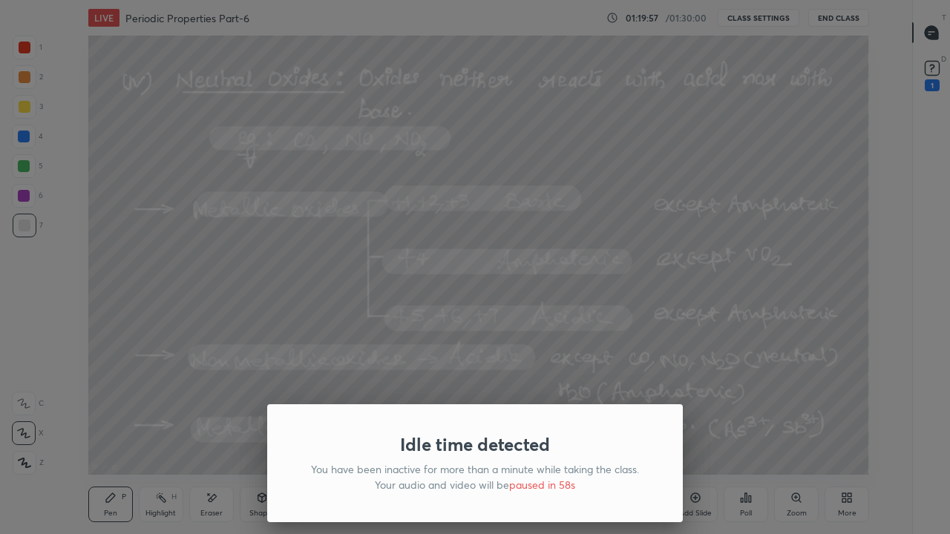
click at [564, 345] on div "Idle time detected You have been inactive for more than a minute while taking t…" at bounding box center [475, 267] width 950 height 534
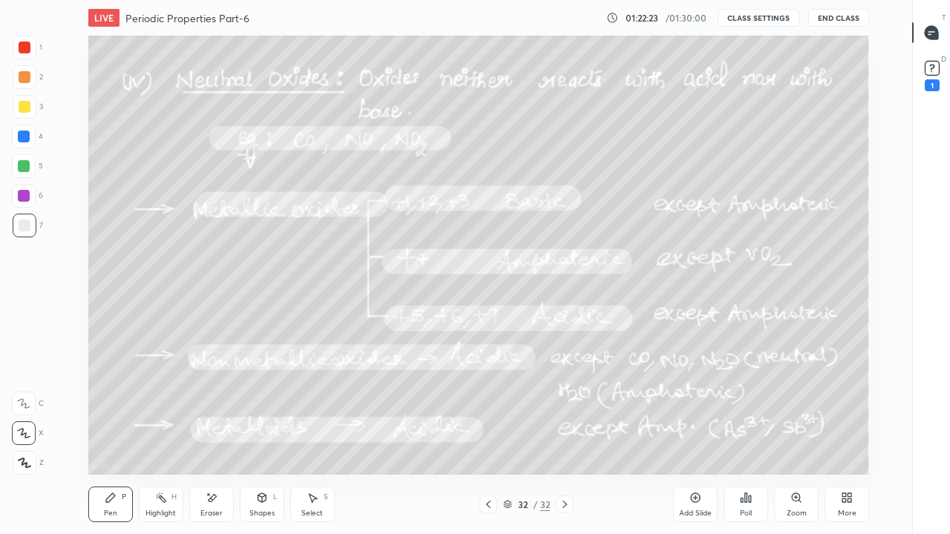
click at [694, 435] on icon at bounding box center [695, 498] width 12 height 12
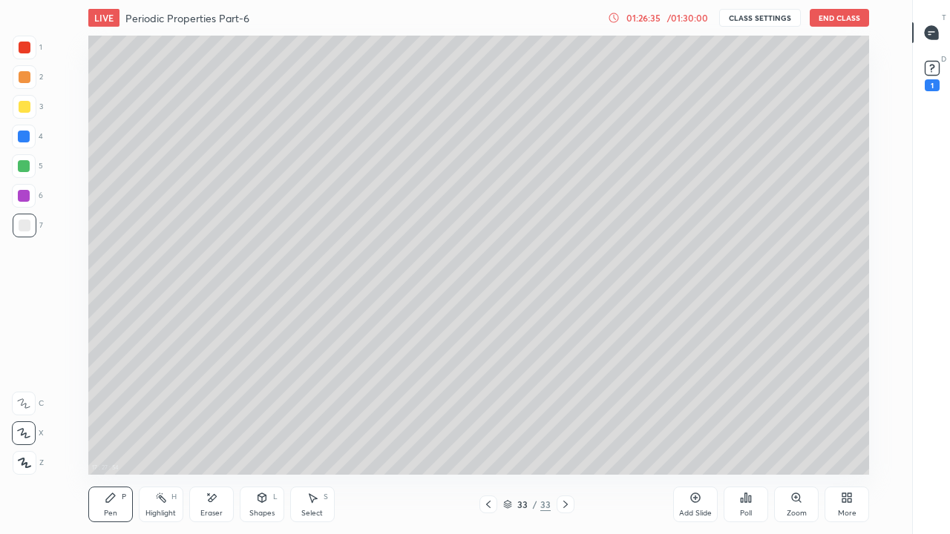
click at [693, 435] on icon at bounding box center [696, 498] width 10 height 10
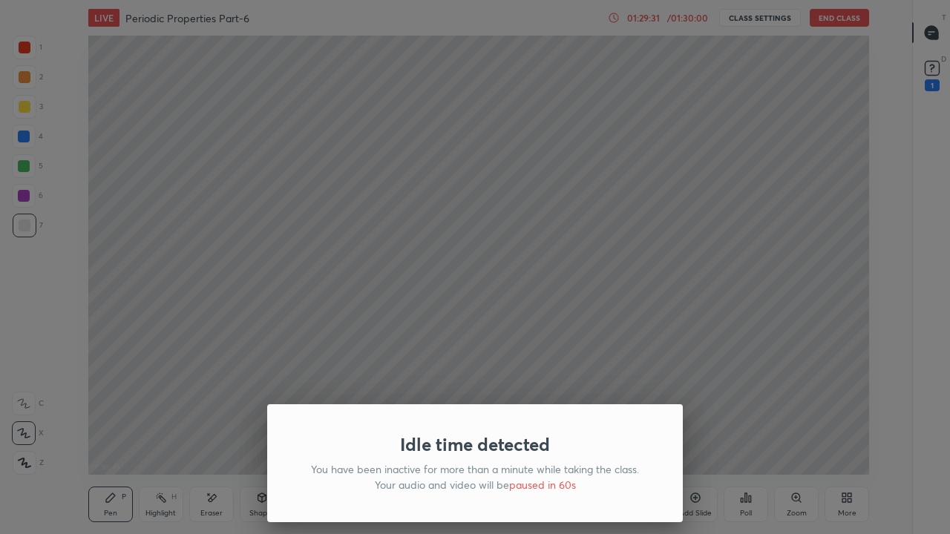
click at [498, 130] on div "Idle time detected You have been inactive for more than a minute while taking t…" at bounding box center [475, 267] width 950 height 534
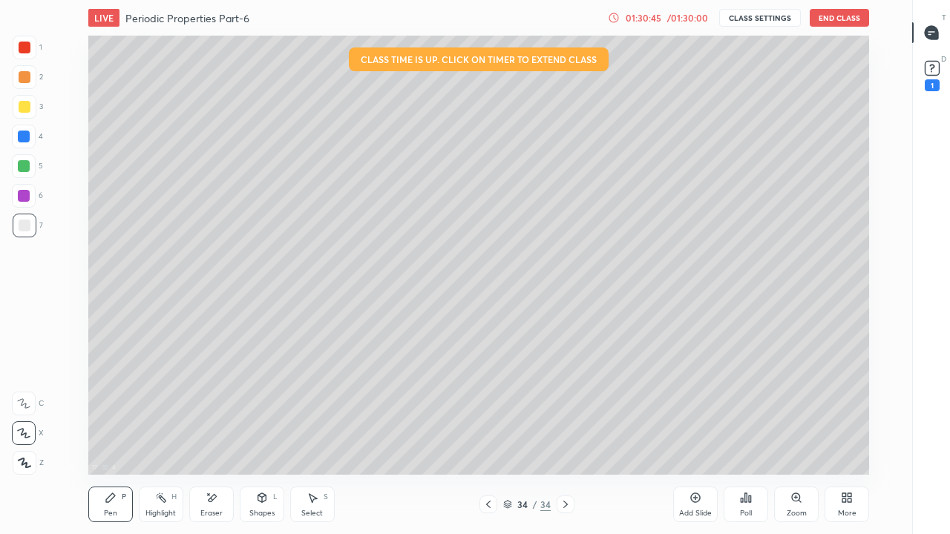
click at [836, 24] on button "End Class" at bounding box center [838, 18] width 59 height 18
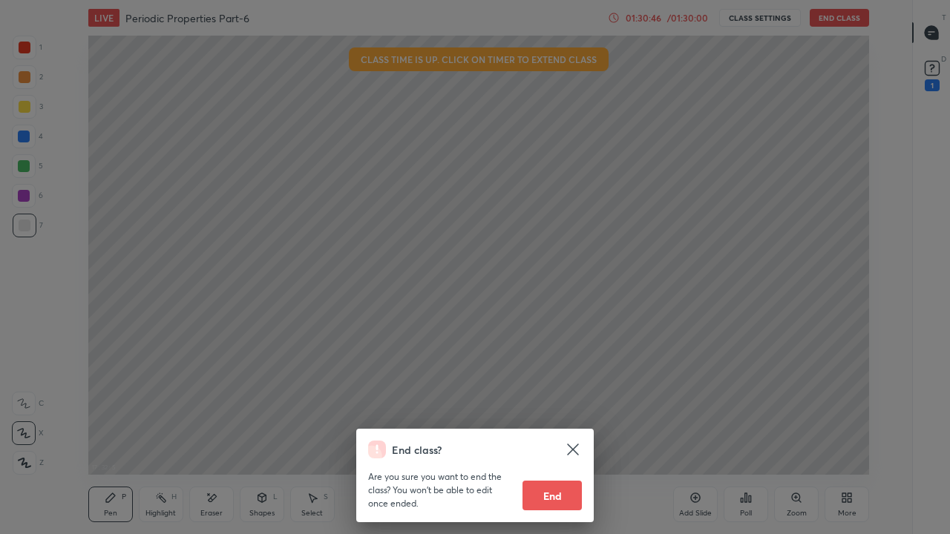
click at [554, 435] on button "End" at bounding box center [551, 496] width 59 height 30
type textarea "x"
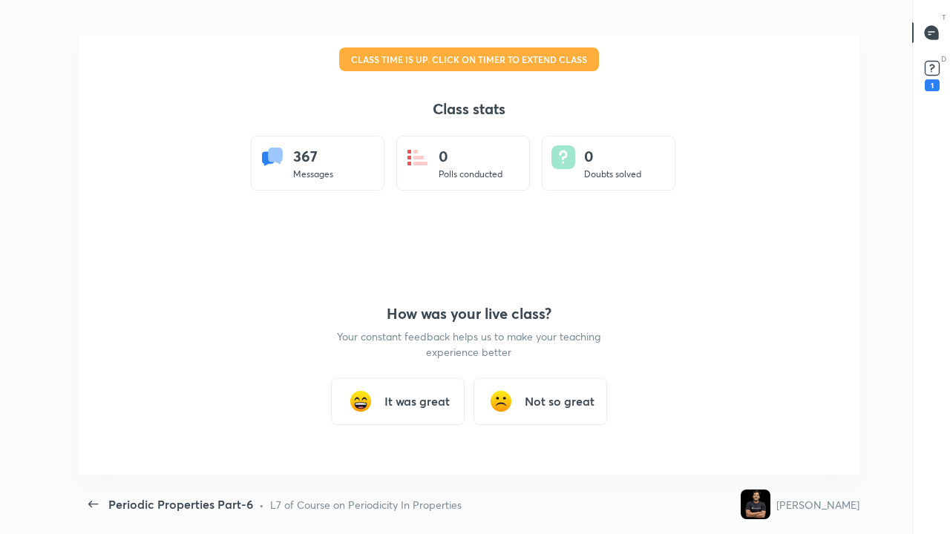
scroll to position [439, 938]
